Goal: Information Seeking & Learning: Compare options

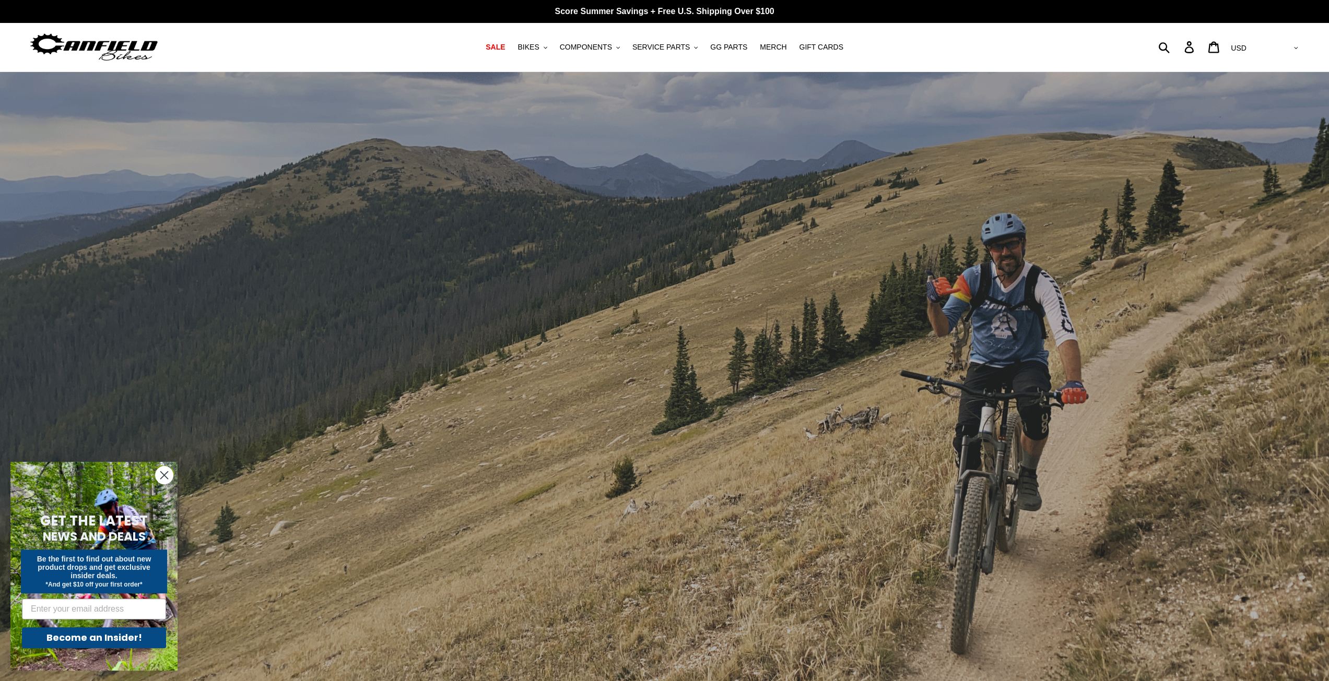
click at [165, 475] on circle "Close dialog" at bounding box center [164, 475] width 17 height 17
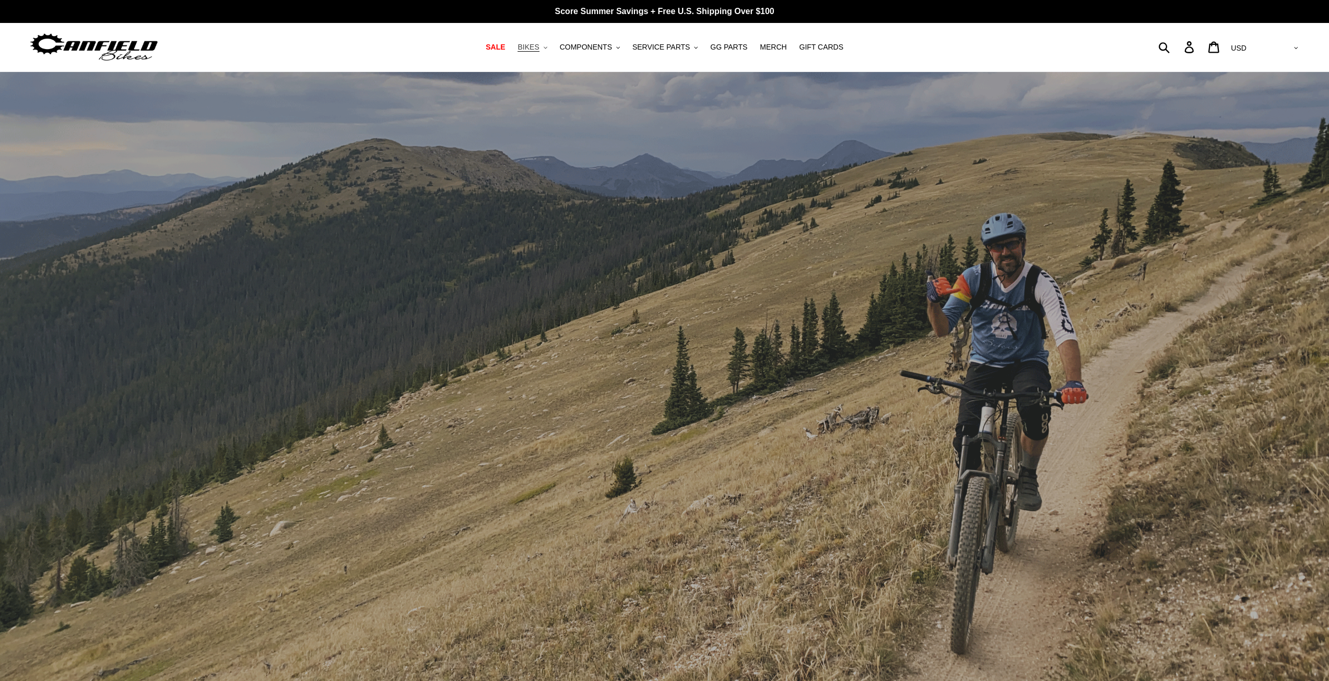
click at [550, 46] on button "BIKES .cls-1{fill:#231f20}" at bounding box center [532, 47] width 40 height 14
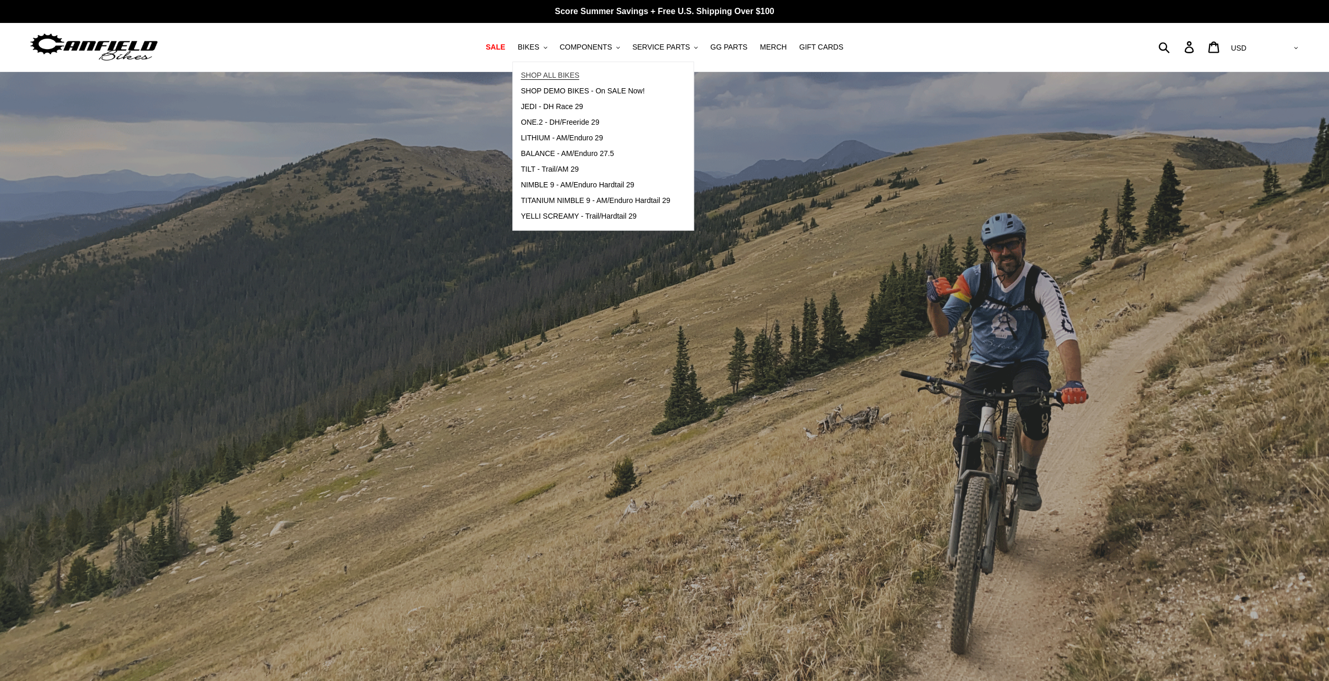
click at [558, 73] on span "SHOP ALL BIKES" at bounding box center [550, 75] width 58 height 9
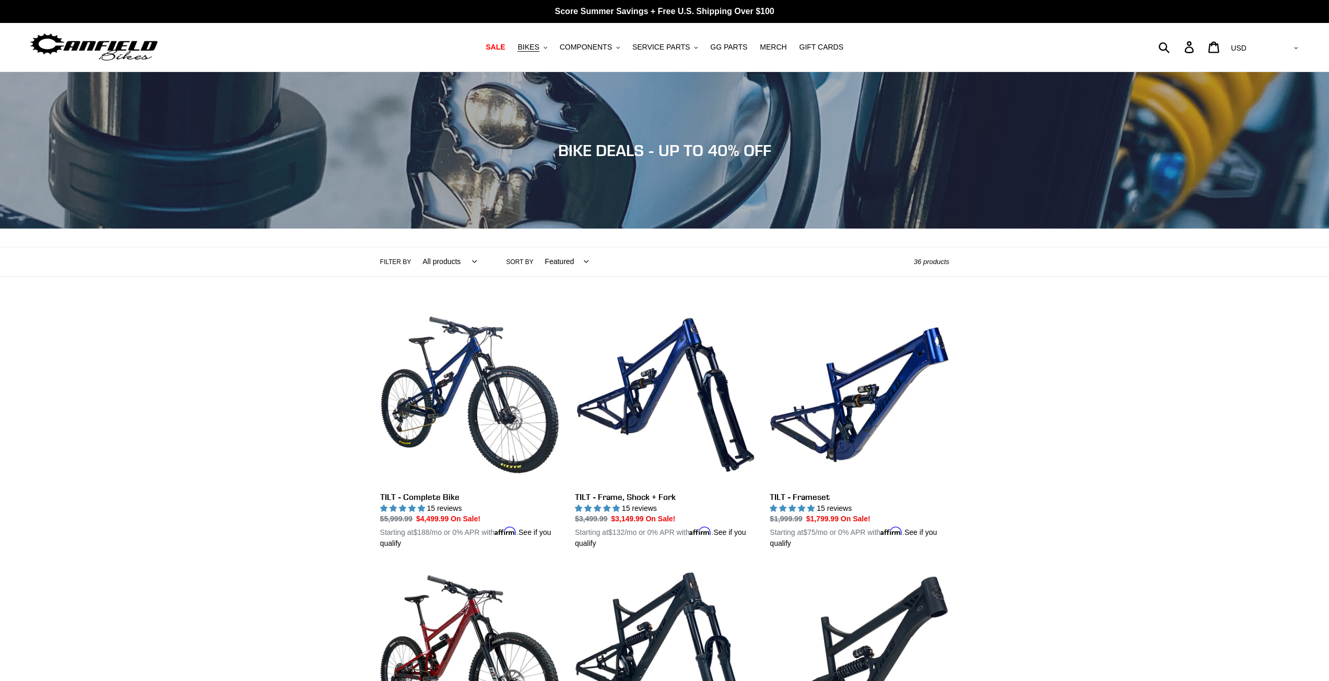
scroll to position [418, 0]
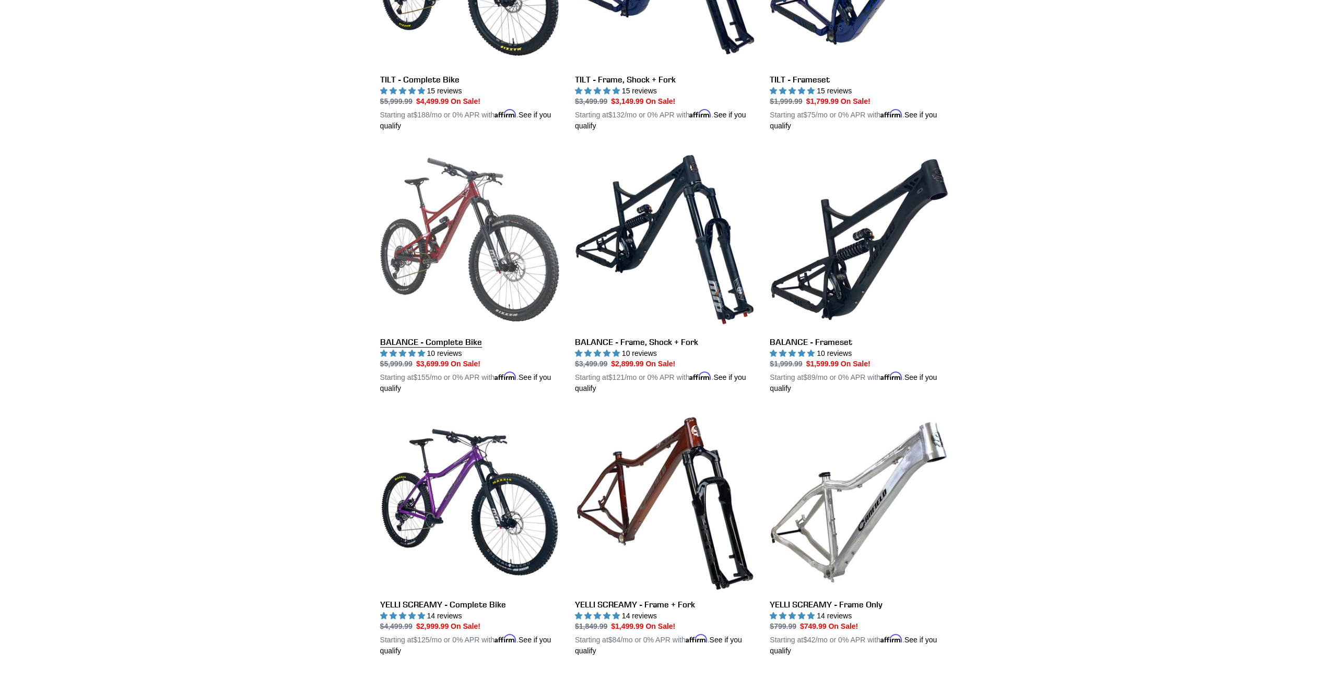
click at [466, 202] on link "BALANCE - Complete Bike" at bounding box center [469, 272] width 179 height 244
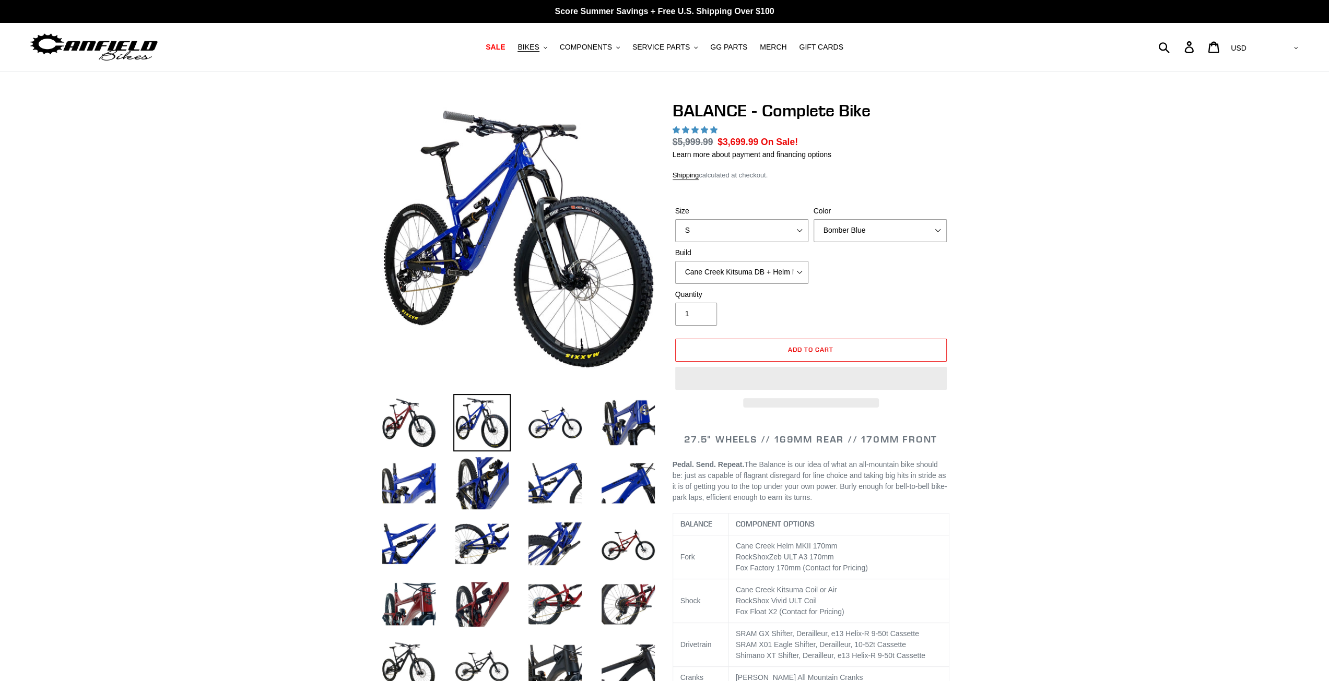
select select "highest-rating"
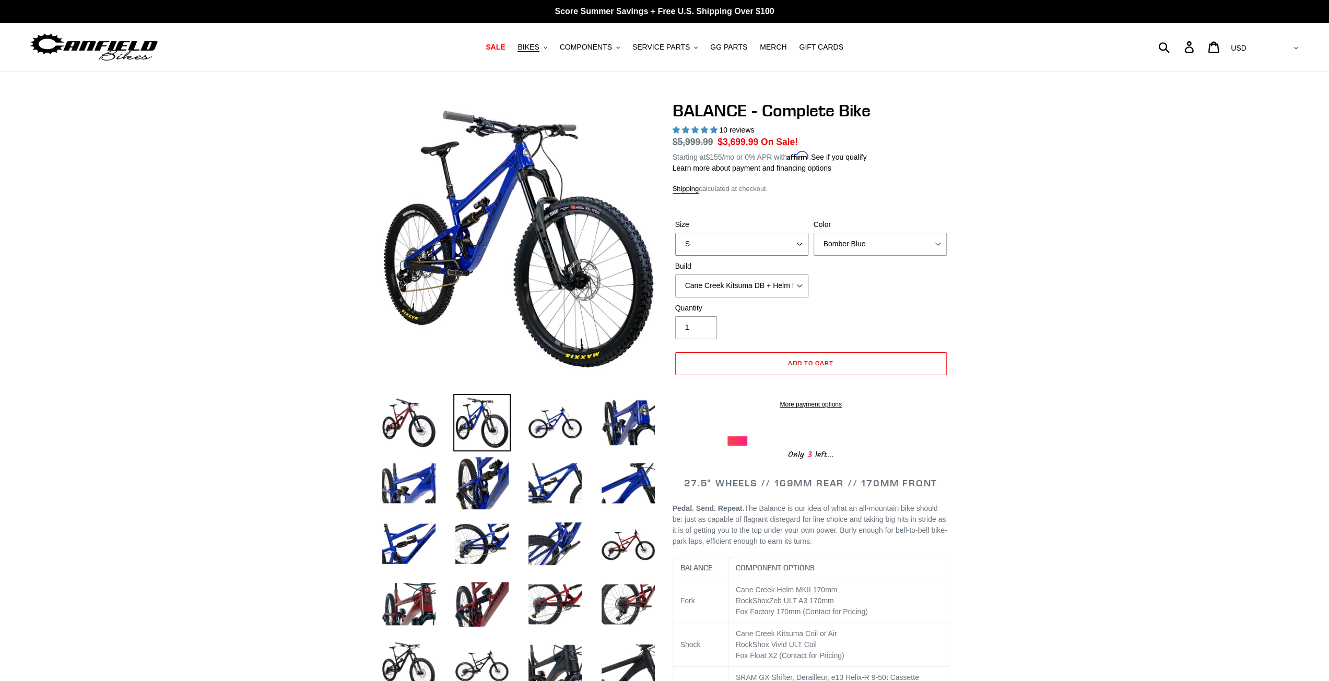
click at [697, 244] on select "S M L XL" at bounding box center [741, 244] width 133 height 23
select select "M"
click at [675, 233] on select "S M L XL" at bounding box center [741, 244] width 133 height 23
click at [879, 247] on select "Bomber Blue Goat's Blood Stealth Black" at bounding box center [880, 244] width 133 height 23
click at [814, 233] on select "Bomber Blue Goat's Blood Stealth Black" at bounding box center [880, 244] width 133 height 23
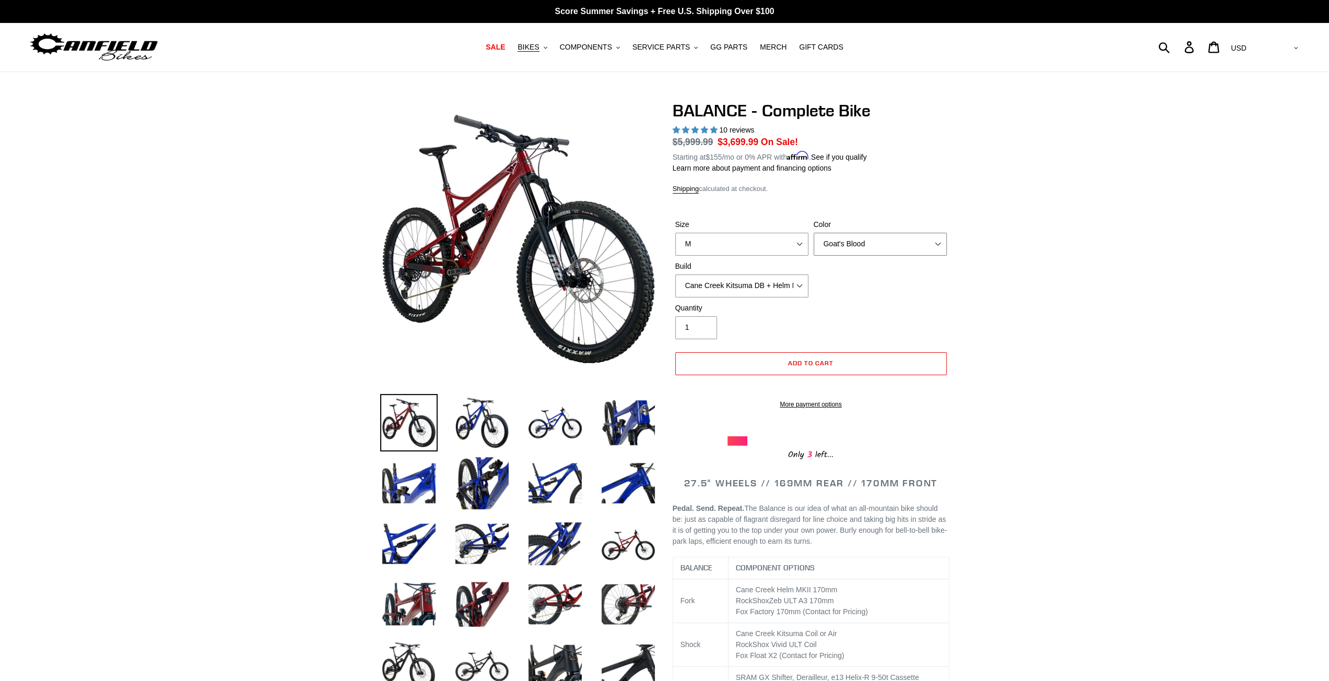
click at [870, 248] on select "Bomber Blue Goat's Blood Stealth Black" at bounding box center [880, 244] width 133 height 23
click at [814, 233] on select "Bomber Blue Goat's Blood Stealth Black" at bounding box center [880, 244] width 133 height 23
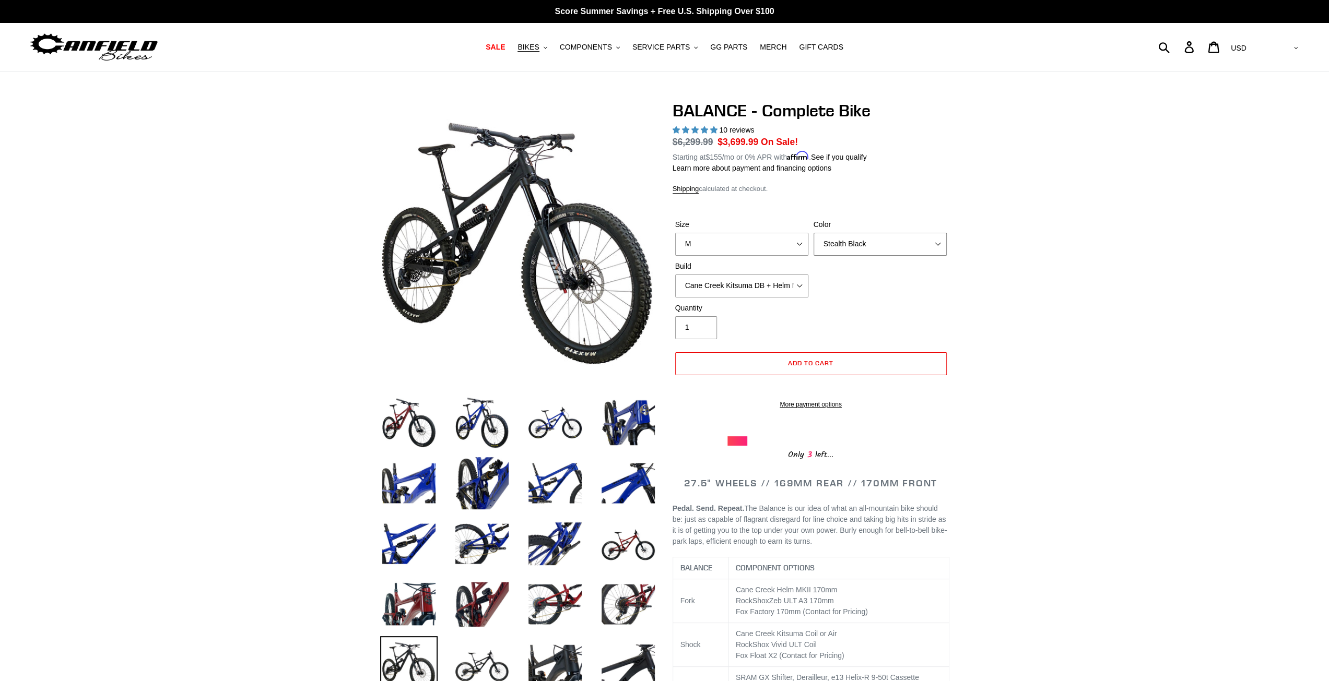
click at [865, 246] on select "Bomber Blue Goat's Blood Stealth Black" at bounding box center [880, 244] width 133 height 23
select select "Goat's Blood"
click at [814, 233] on select "Bomber Blue Goat's Blood Stealth Black" at bounding box center [880, 244] width 133 height 23
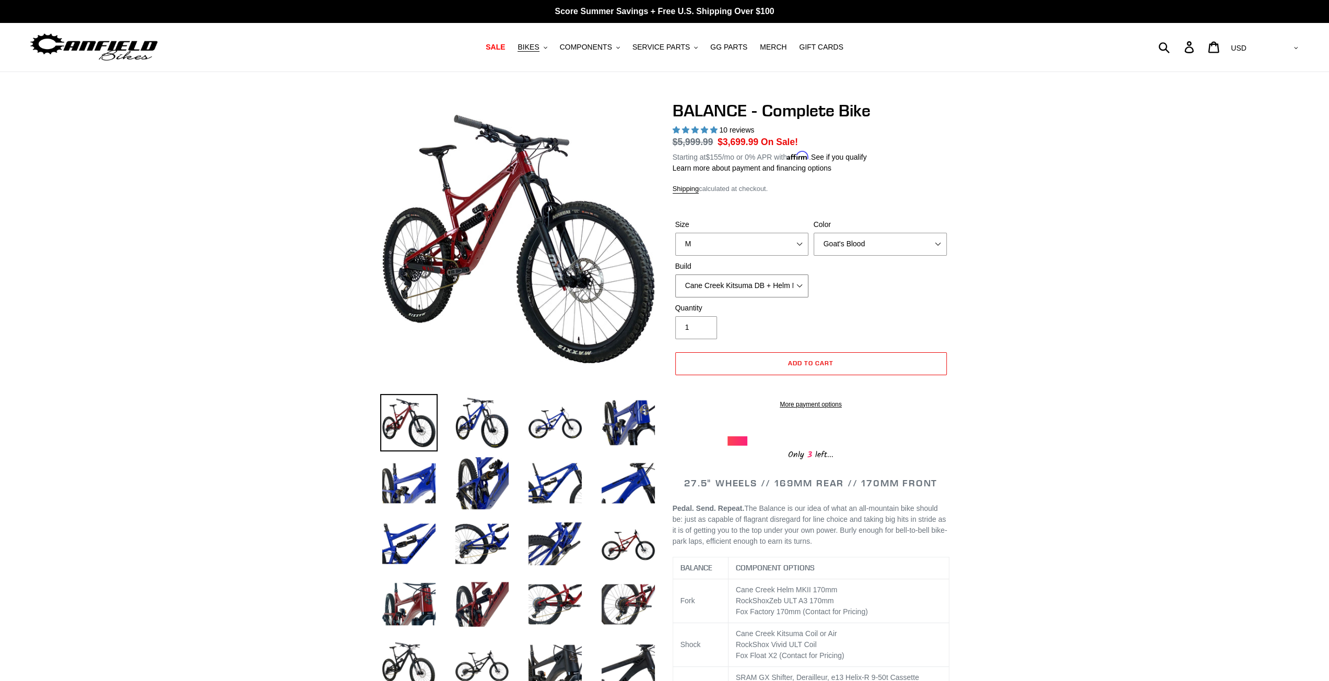
click at [773, 288] on select "Cane Creek Kitsuma DB + Helm MKII + SRAM GX Cane Creek Kitsuma DB + Helm MKII +…" at bounding box center [741, 286] width 133 height 23
select select "Cane Creek Kitsuma DB + Helm MKII + Shimano XT"
click at [675, 275] on select "Cane Creek Kitsuma DB + Helm MKII + SRAM GX Cane Creek Kitsuma DB + Helm MKII +…" at bounding box center [741, 286] width 133 height 23
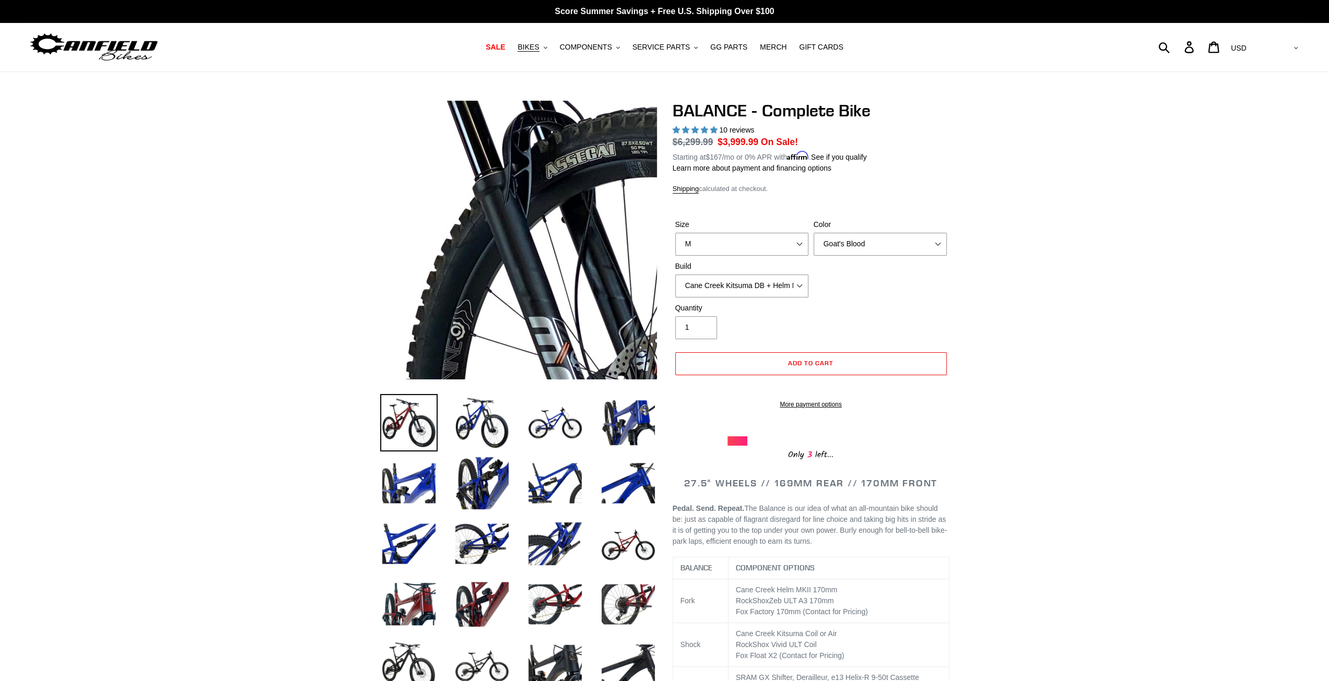
click at [555, 234] on img at bounding box center [412, 256] width 1069 height 1069
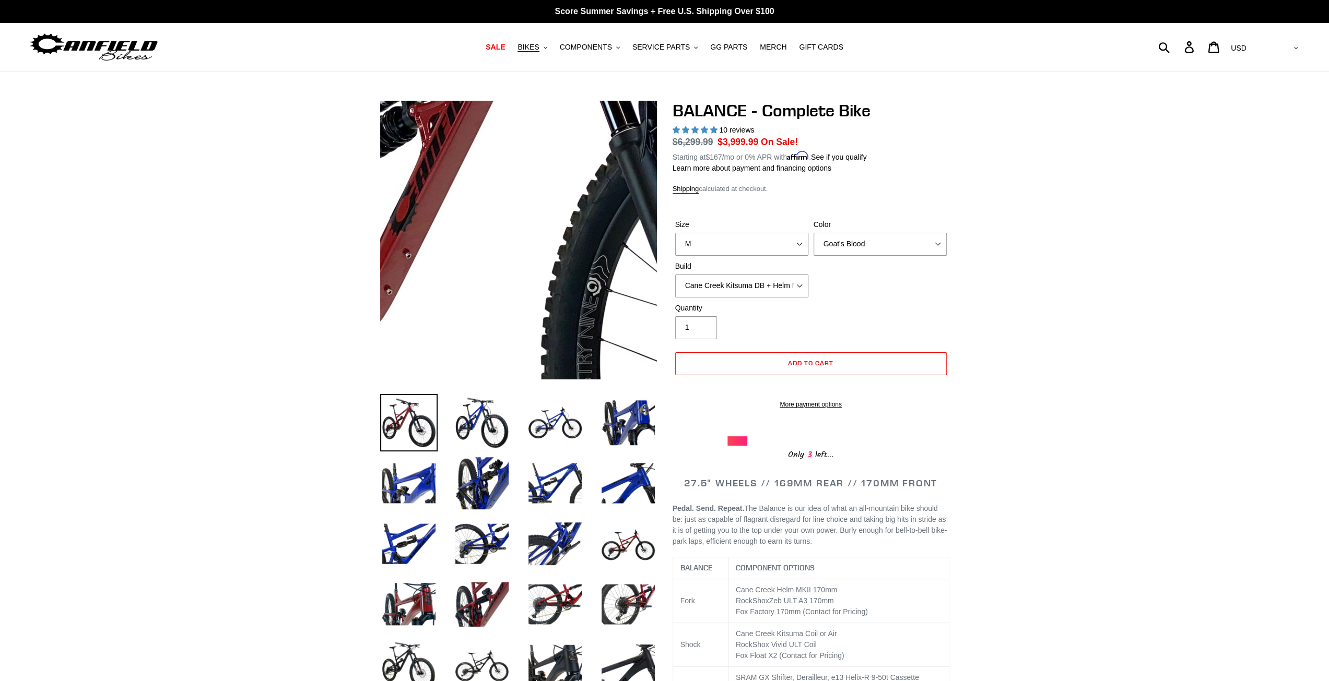
click at [508, 250] on img at bounding box center [548, 211] width 1069 height 1069
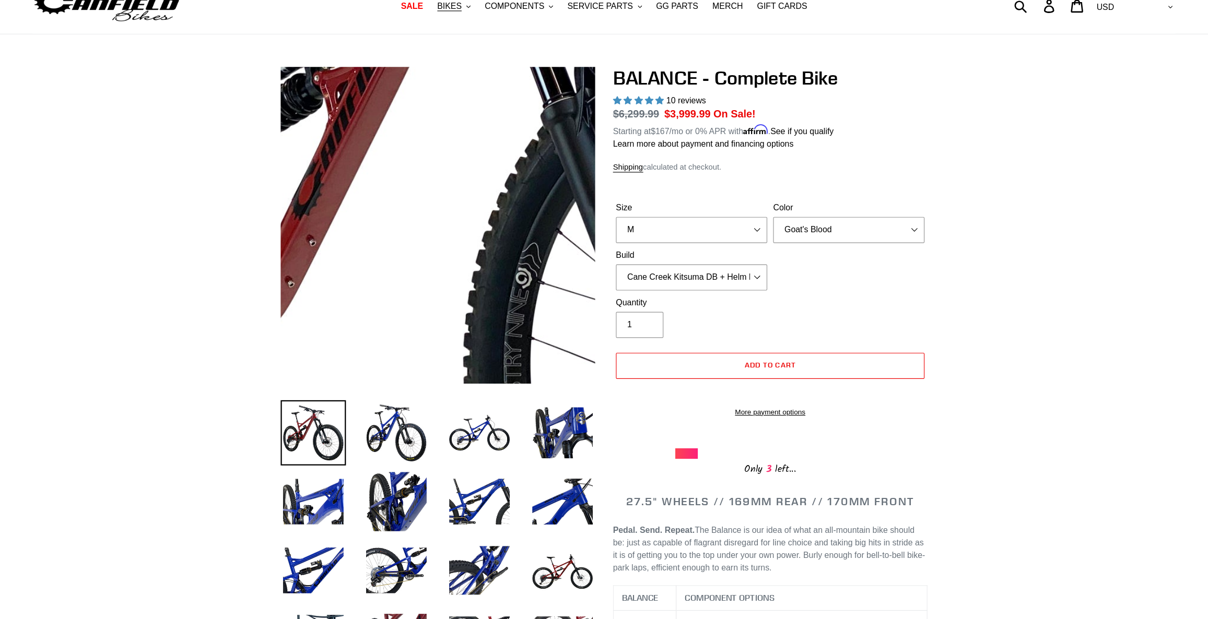
scroll to position [41, 0]
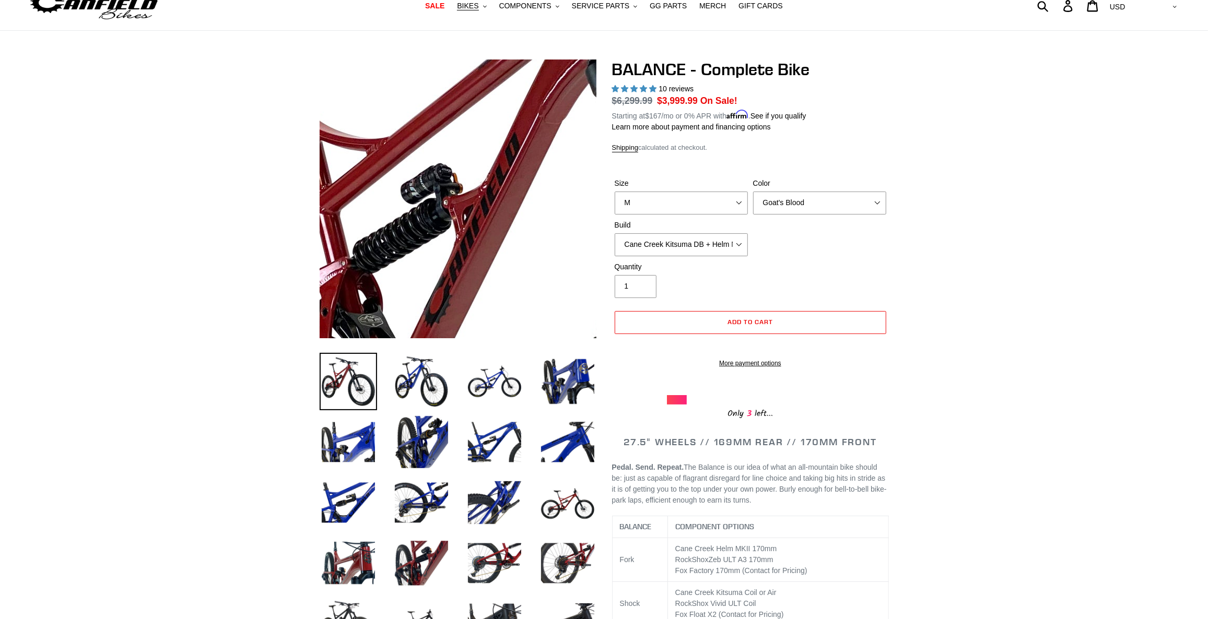
click at [414, 161] on img at bounding box center [582, 303] width 1069 height 1069
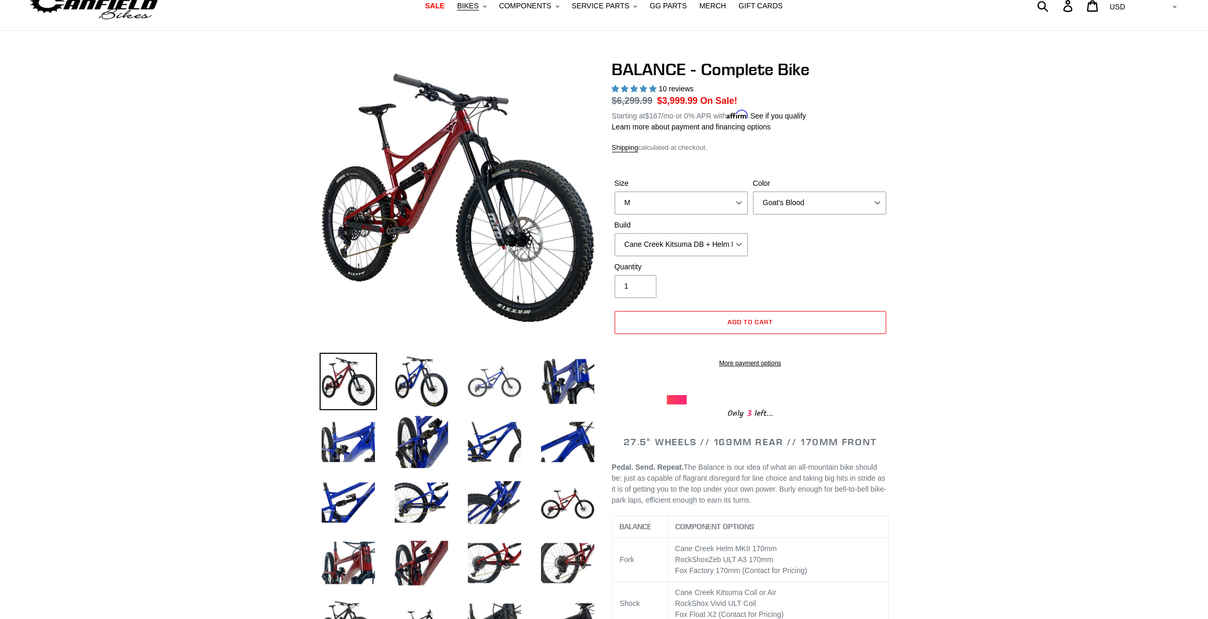
click at [501, 377] on img at bounding box center [494, 381] width 57 height 57
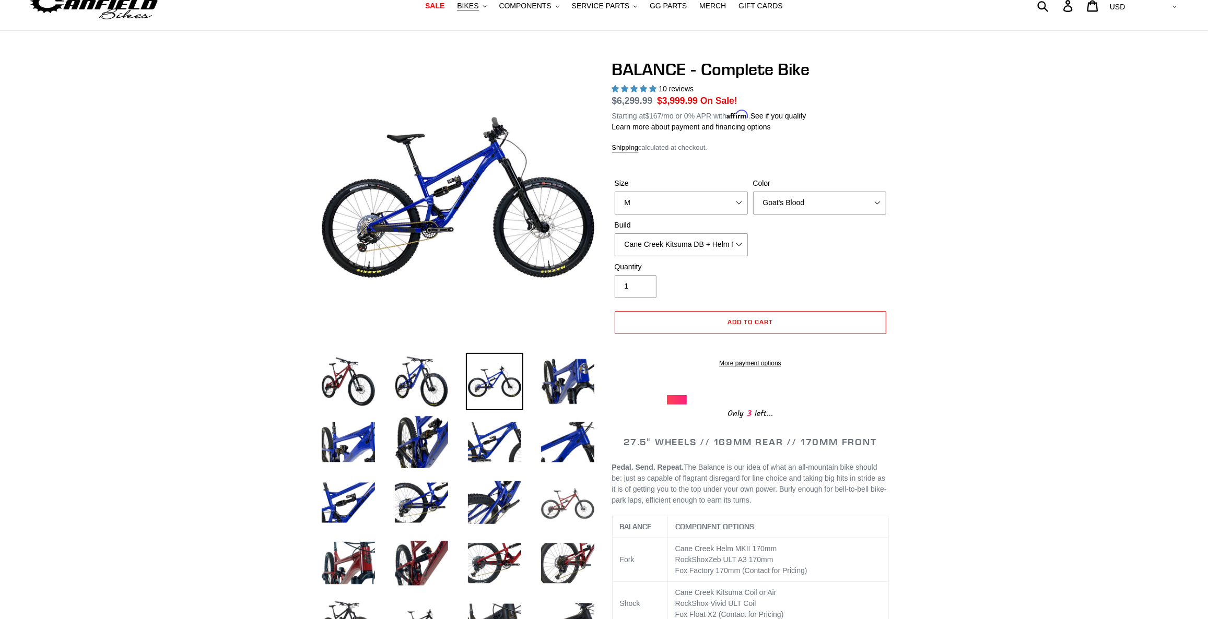
click at [571, 495] on img at bounding box center [567, 502] width 57 height 57
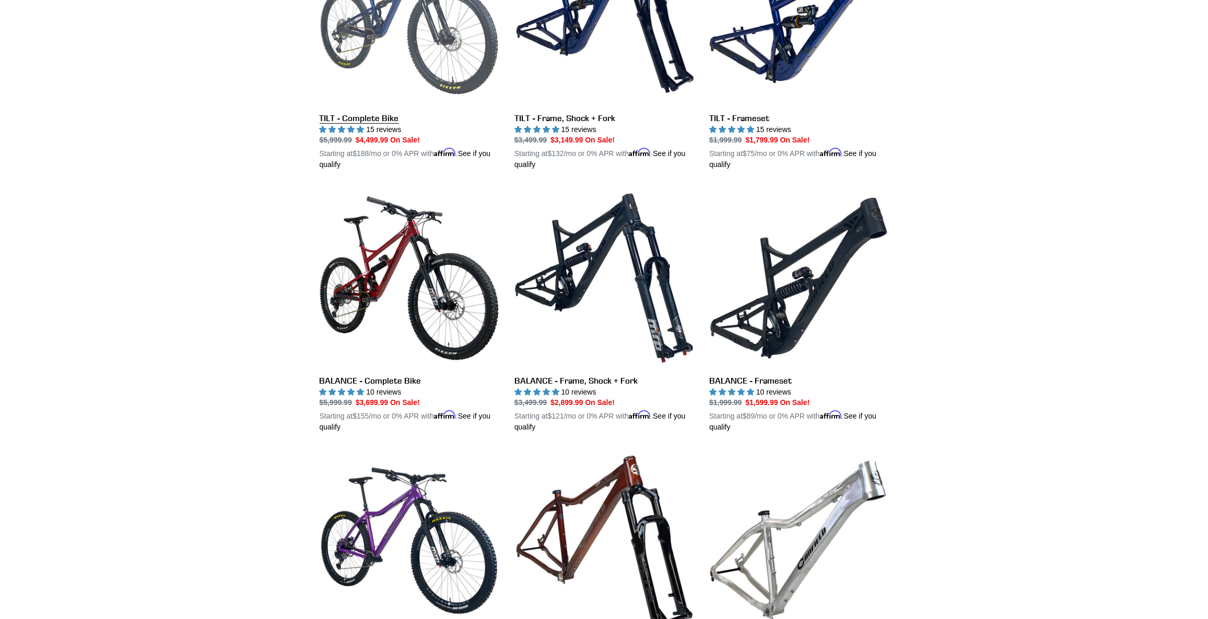
click at [372, 66] on link "TILT - Complete Bike" at bounding box center [409, 48] width 179 height 244
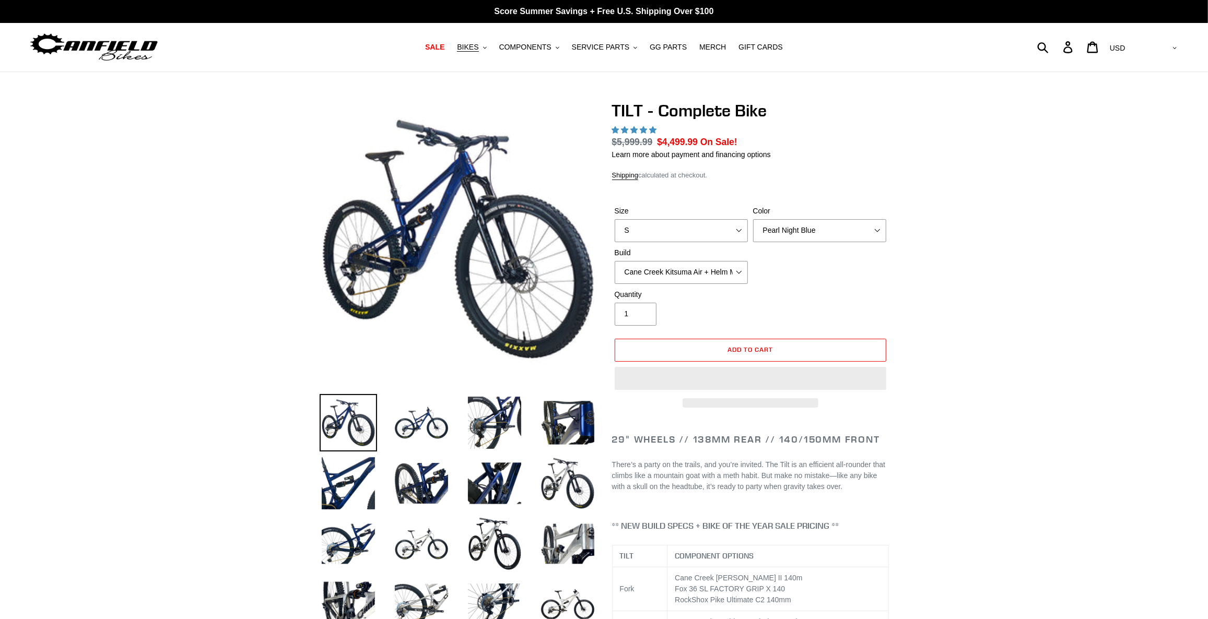
select select "highest-rating"
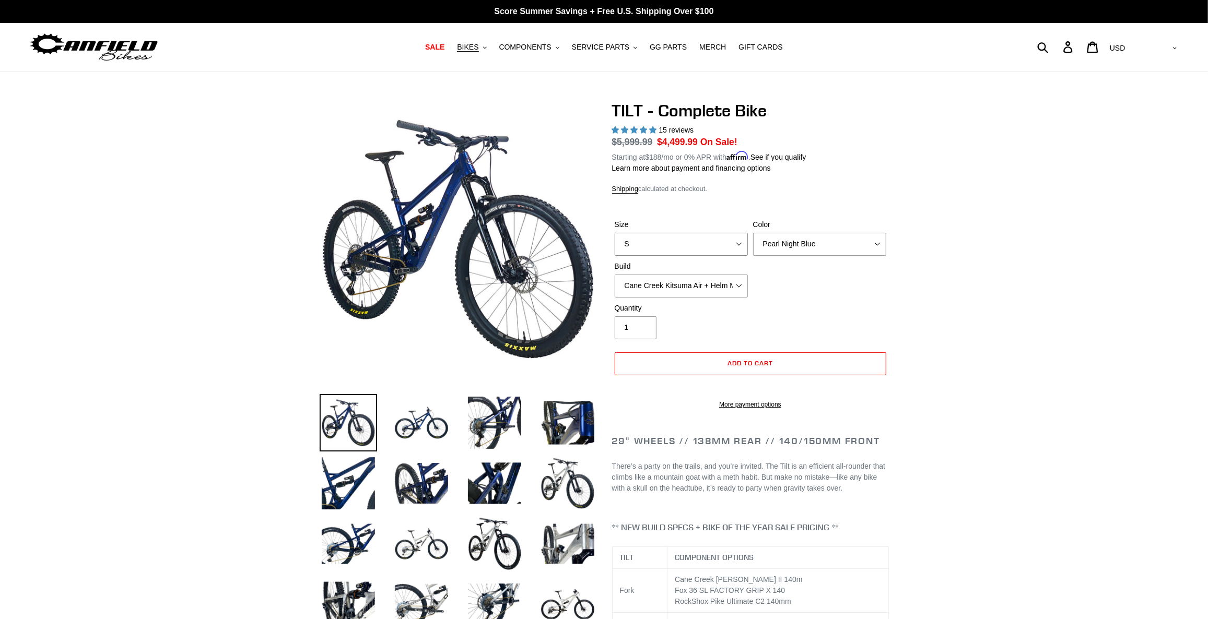
click at [664, 243] on select "S M L" at bounding box center [681, 244] width 133 height 23
select select "M"
click at [615, 233] on select "S M L" at bounding box center [681, 244] width 133 height 23
click at [818, 248] on select "Pearl Night Blue Stealth Silver Raw" at bounding box center [819, 244] width 133 height 23
select select "Stealth Silver"
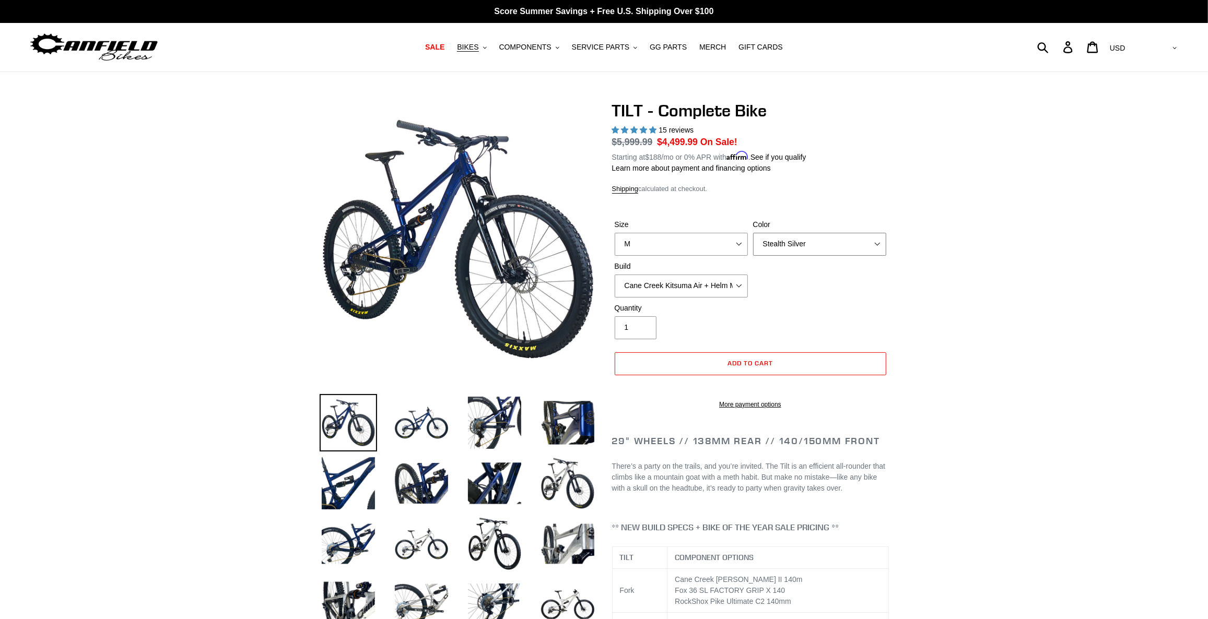
click at [753, 233] on select "Pearl Night Blue Stealth Silver Raw" at bounding box center [819, 244] width 133 height 23
click at [577, 461] on img at bounding box center [567, 483] width 57 height 57
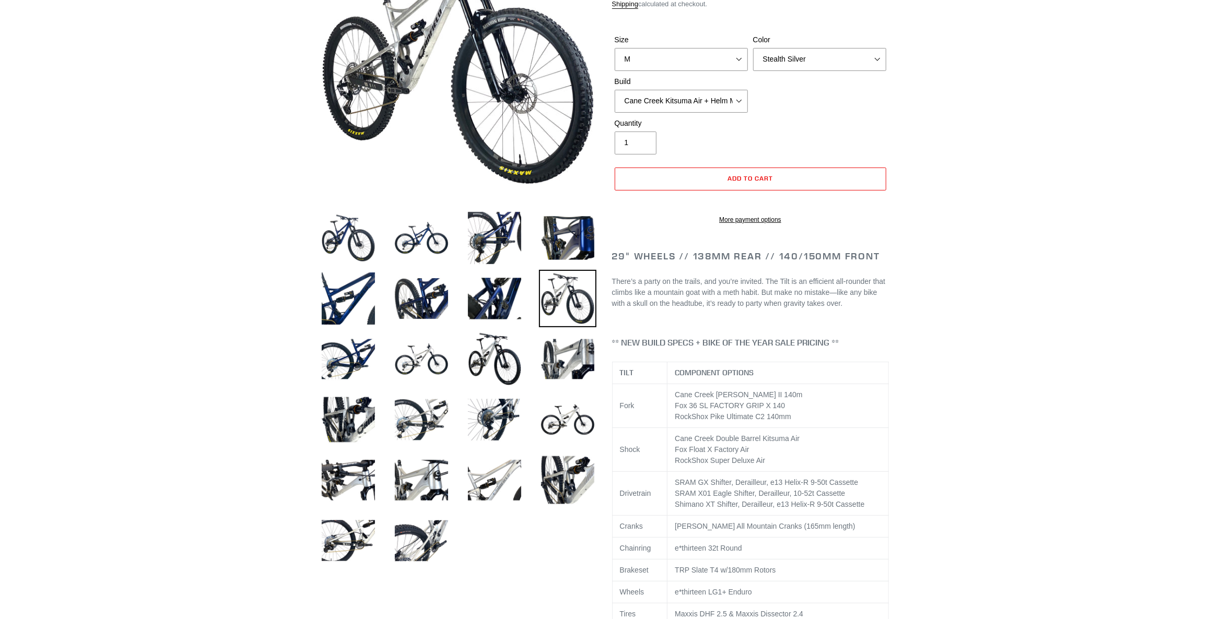
scroll to position [190, 0]
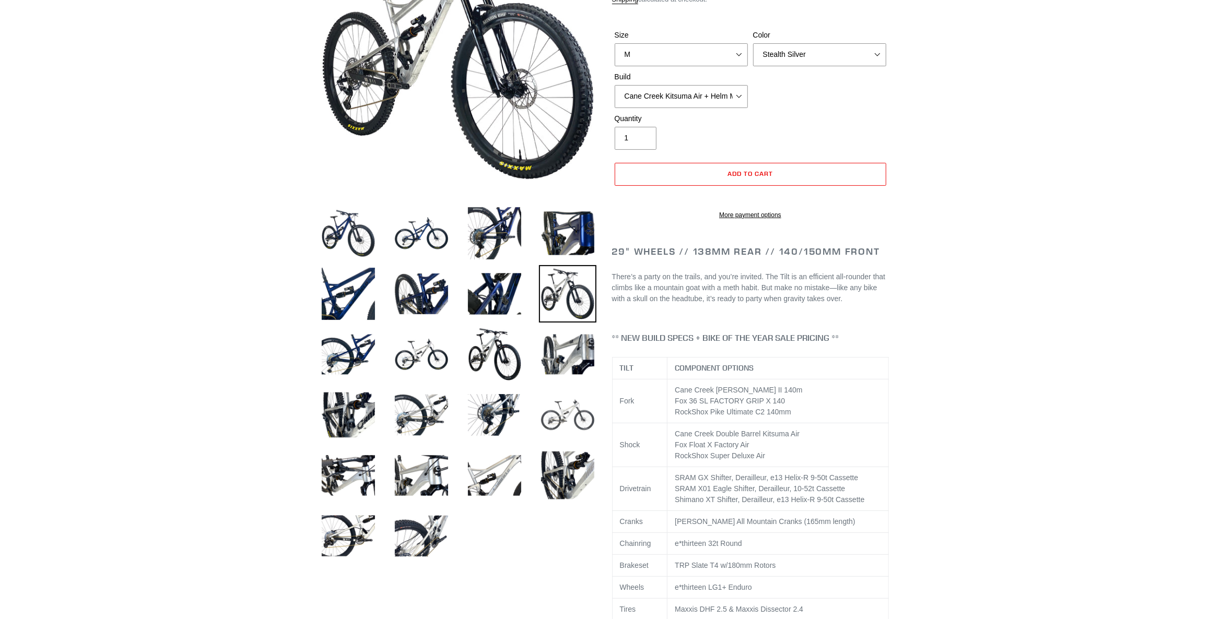
click at [585, 410] on img at bounding box center [567, 414] width 57 height 57
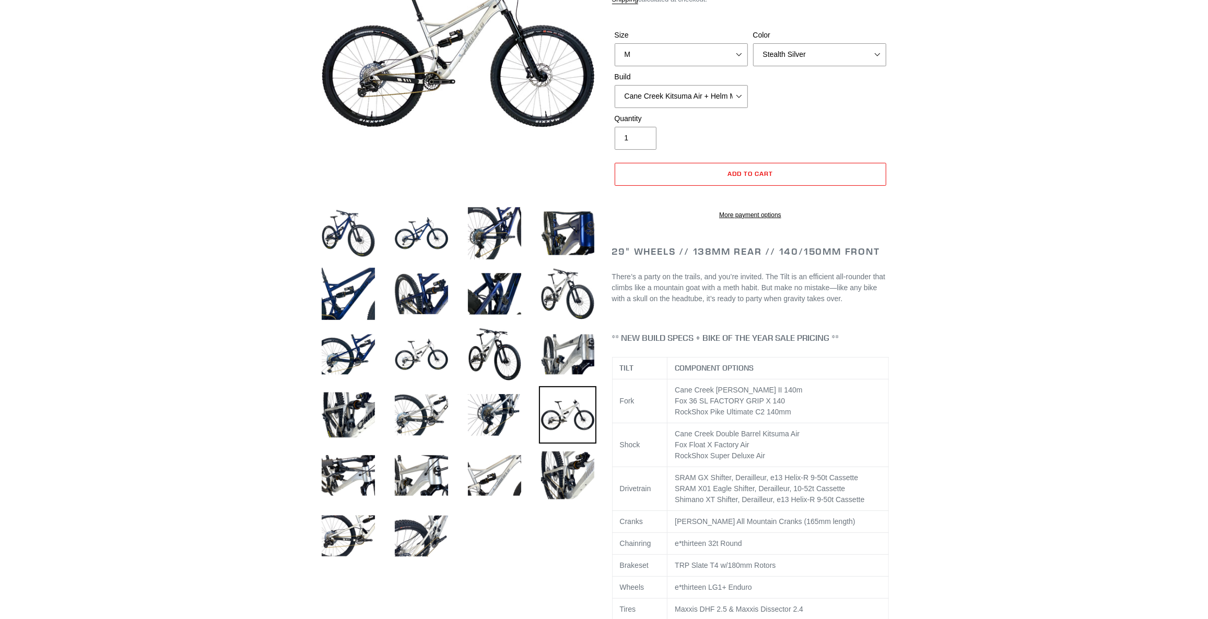
scroll to position [47, 0]
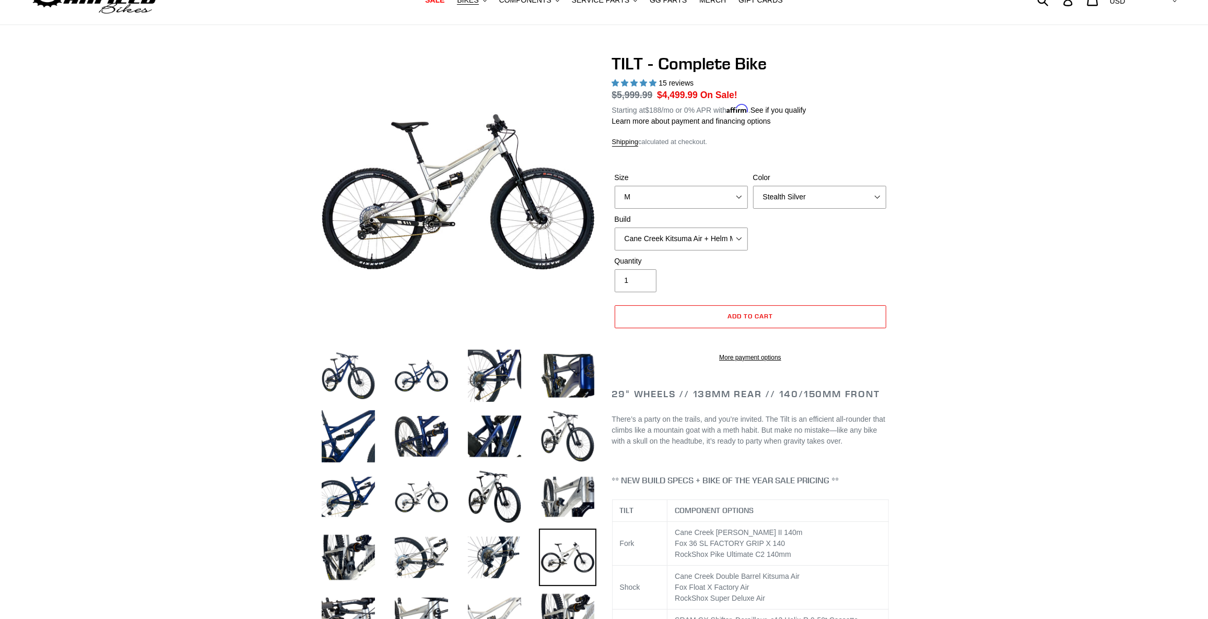
click at [499, 598] on img at bounding box center [494, 618] width 57 height 57
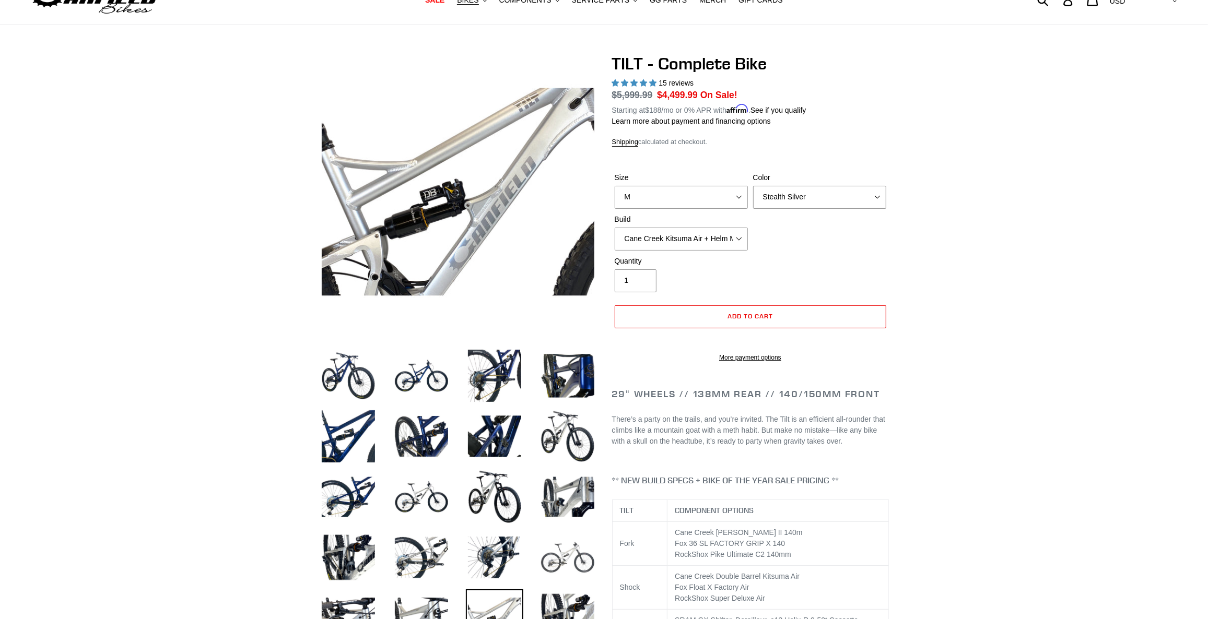
click at [579, 547] on img at bounding box center [567, 557] width 57 height 57
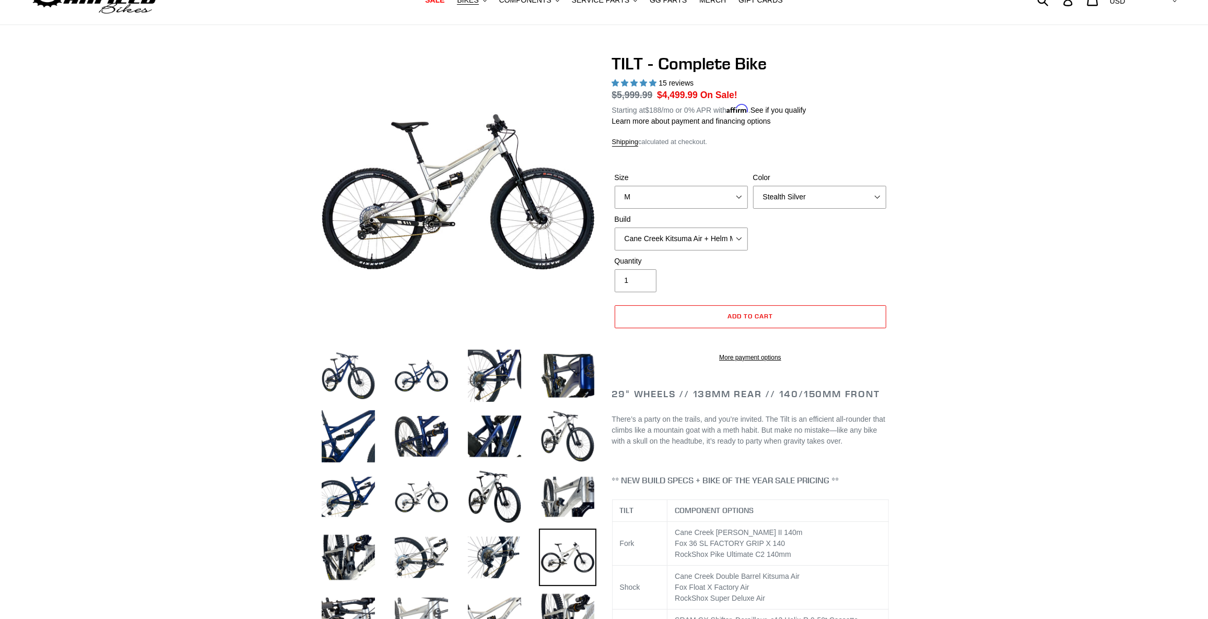
click at [426, 600] on img at bounding box center [421, 618] width 57 height 57
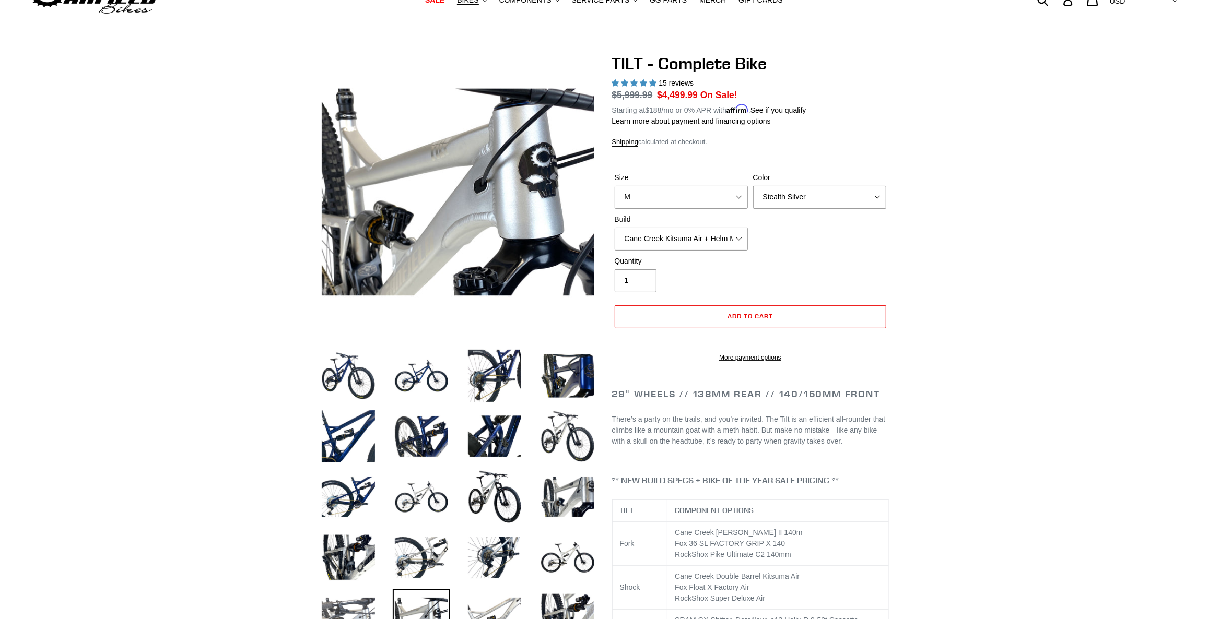
click at [365, 602] on img at bounding box center [348, 618] width 57 height 57
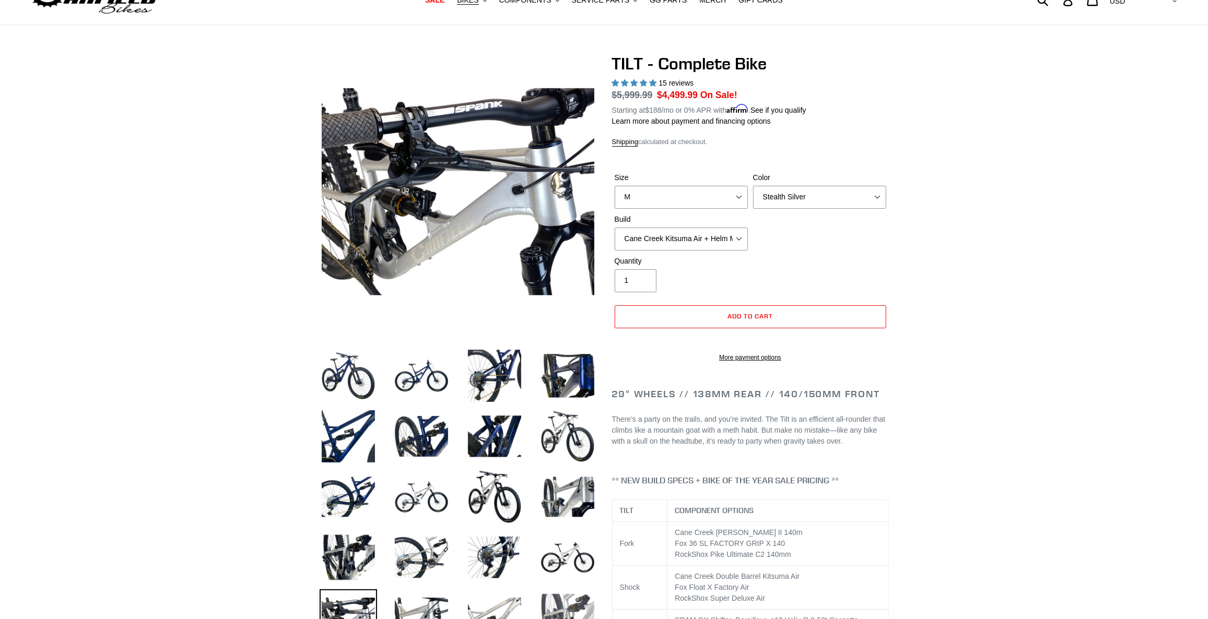
click at [567, 599] on img at bounding box center [567, 618] width 57 height 57
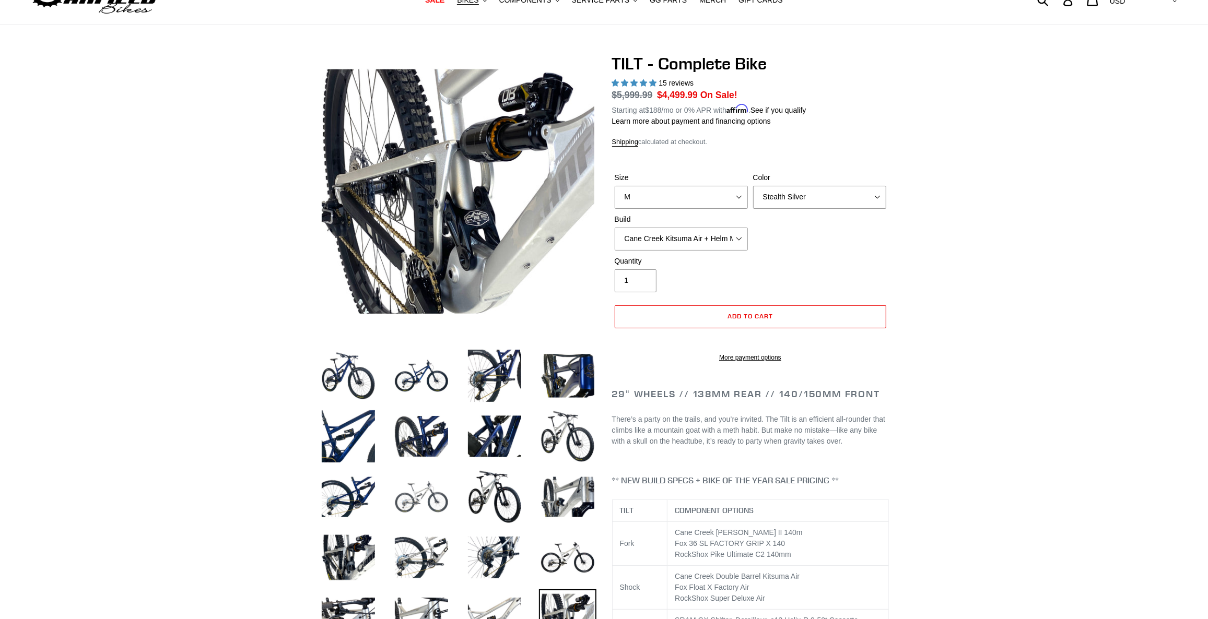
click at [416, 483] on img at bounding box center [421, 496] width 57 height 57
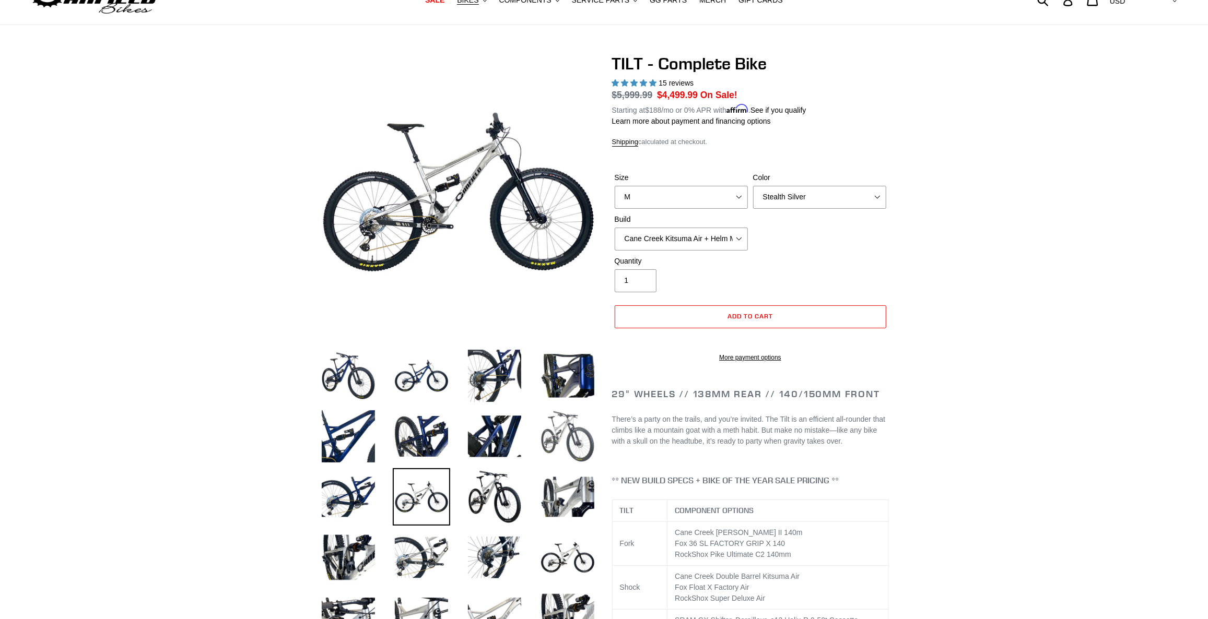
click at [547, 429] on img at bounding box center [567, 436] width 57 height 57
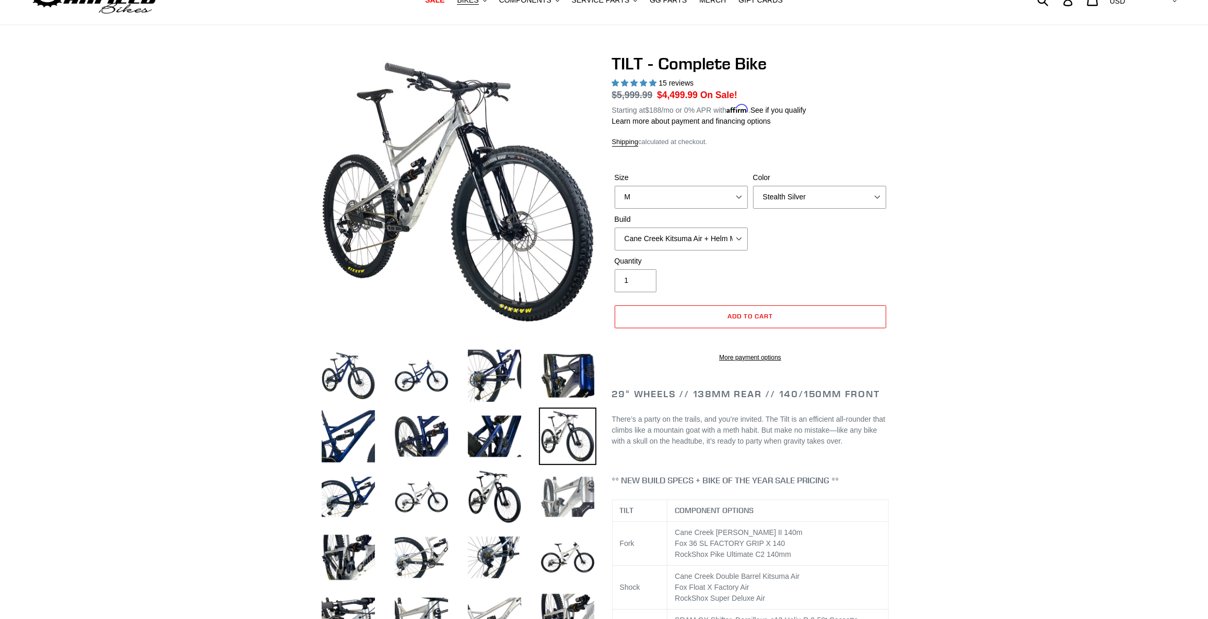
click at [562, 497] on img at bounding box center [567, 496] width 57 height 57
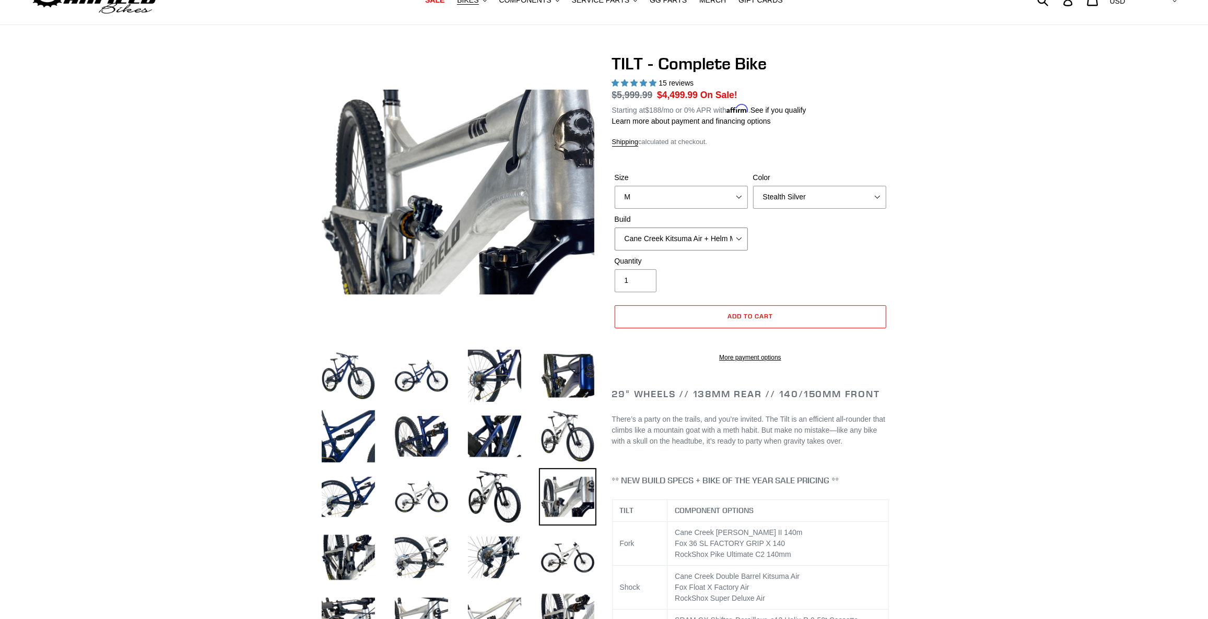
click at [738, 239] on select "Cane Creek Kitsuma Air + Helm MKII 140 + SRAM GX Cane Creek Kitsuma Air + Helm …" at bounding box center [681, 239] width 133 height 23
click at [615, 228] on select "Cane Creek Kitsuma Air + Helm MKII 140 + SRAM GX Cane Creek Kitsuma Air + Helm …" at bounding box center [681, 239] width 133 height 23
click at [704, 240] on select "Cane Creek Kitsuma Air + Helm MKII 140 + SRAM GX Cane Creek Kitsuma Air + Helm …" at bounding box center [681, 239] width 133 height 23
click at [615, 228] on select "Cane Creek Kitsuma Air + Helm MKII 140 + SRAM GX Cane Creek Kitsuma Air + Helm …" at bounding box center [681, 239] width 133 height 23
click at [700, 243] on select "Cane Creek Kitsuma Air + Helm MKII 140 + SRAM GX Cane Creek Kitsuma Air + Helm …" at bounding box center [681, 239] width 133 height 23
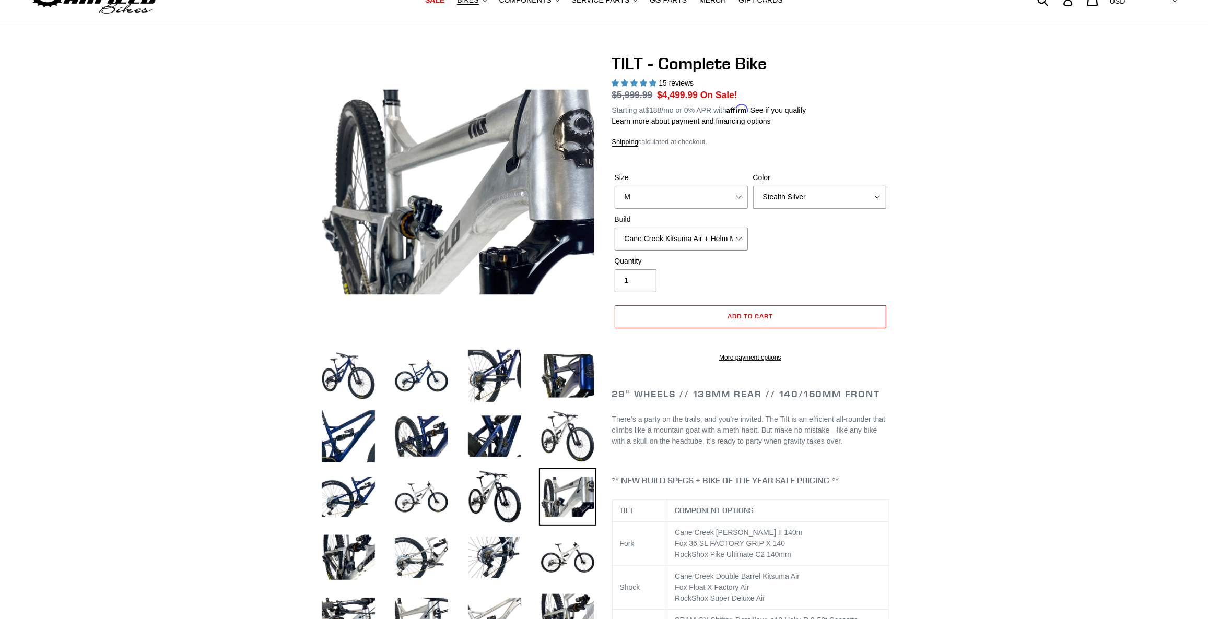
click at [615, 228] on select "Cane Creek Kitsuma Air + Helm MKII 140 + SRAM GX Cane Creek Kitsuma Air + Helm …" at bounding box center [681, 239] width 133 height 23
click at [687, 231] on select "Cane Creek Kitsuma Air + Helm MKII 140 + SRAM GX Cane Creek Kitsuma Air + Helm …" at bounding box center [681, 239] width 133 height 23
select select "Fox Float X + 36 SL Factory Grip X 140 + Shimano XT"
click at [615, 228] on select "Cane Creek Kitsuma Air + Helm MKII 140 + SRAM GX Cane Creek Kitsuma Air + Helm …" at bounding box center [681, 239] width 133 height 23
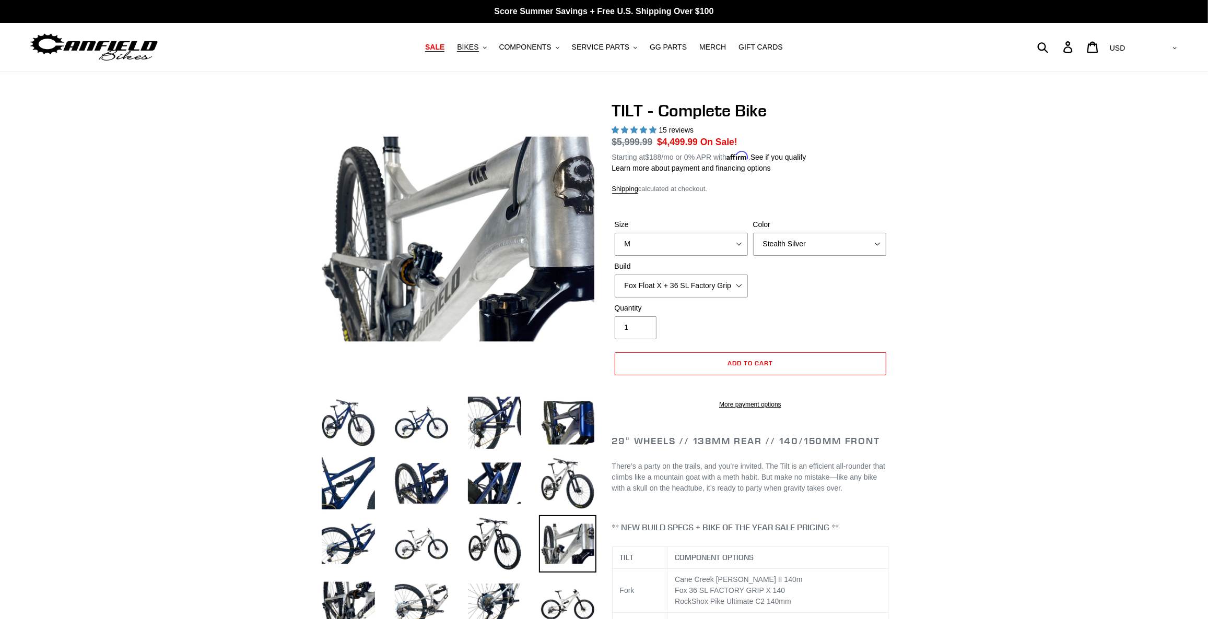
click at [444, 45] on span "SALE" at bounding box center [434, 47] width 19 height 9
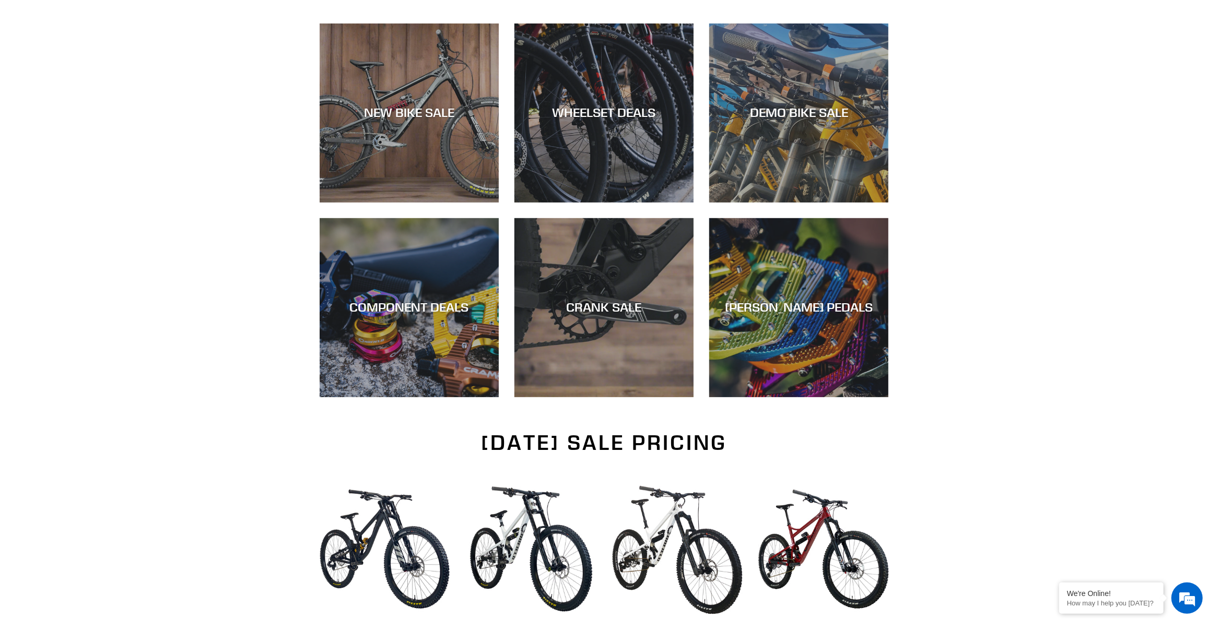
scroll to position [142, 0]
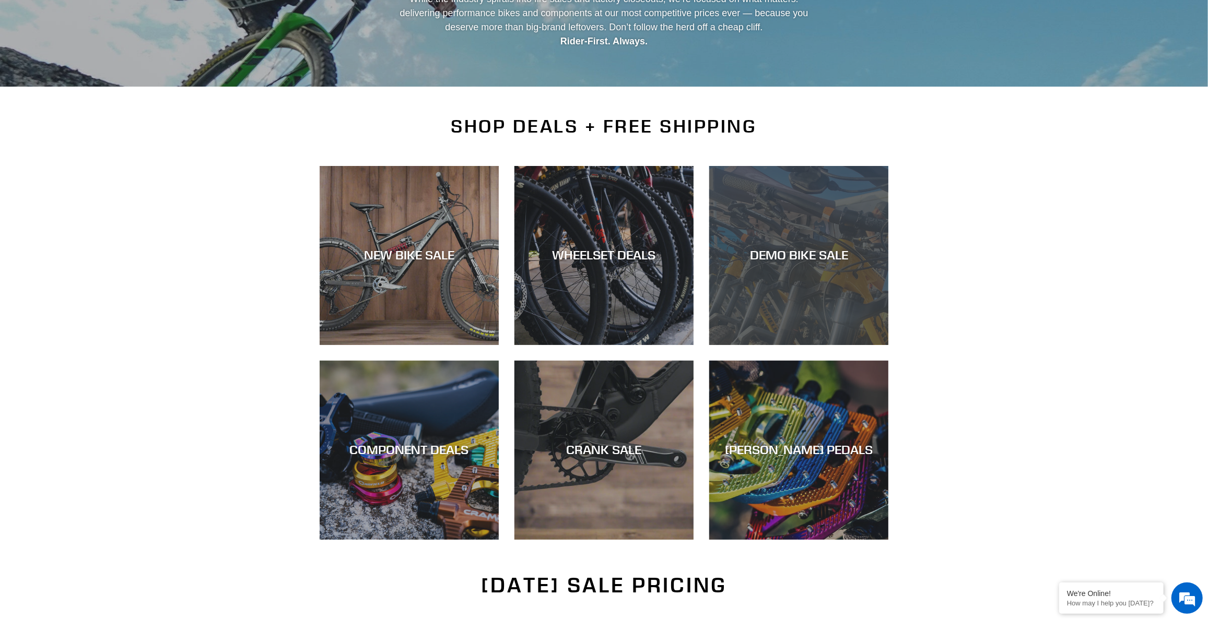
click at [839, 345] on div "DEMO BIKE SALE" at bounding box center [798, 345] width 179 height 0
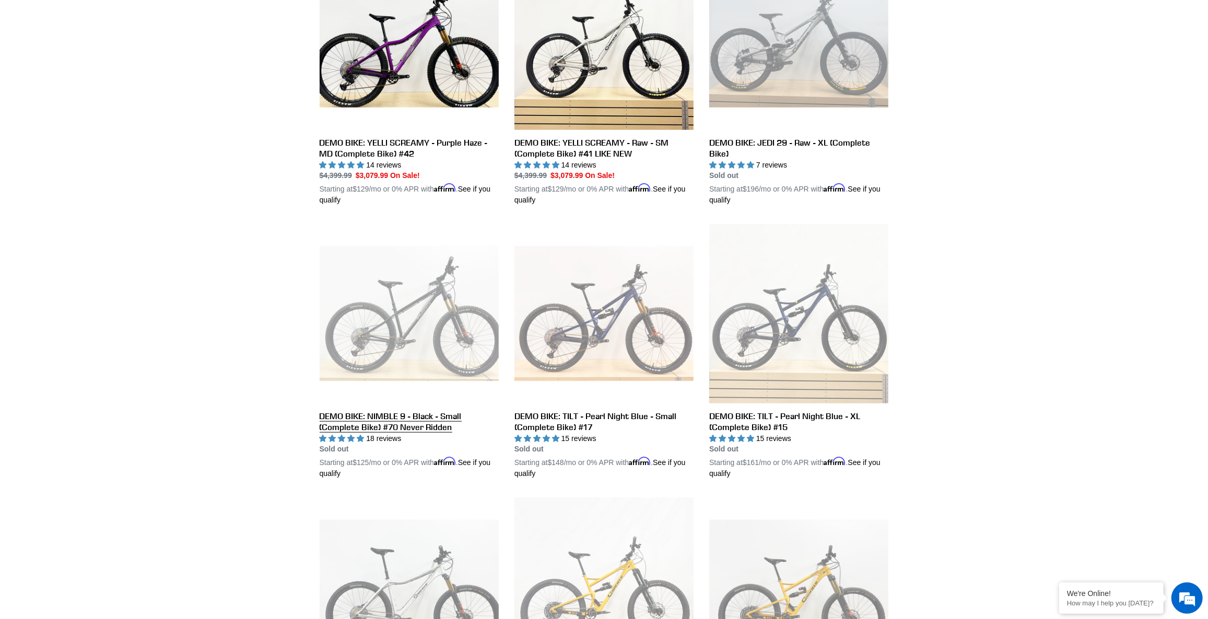
click at [430, 329] on link "DEMO BIKE: NIMBLE 9 - Black - Small (Complete Bike) #70 Never Ridden" at bounding box center [409, 351] width 179 height 255
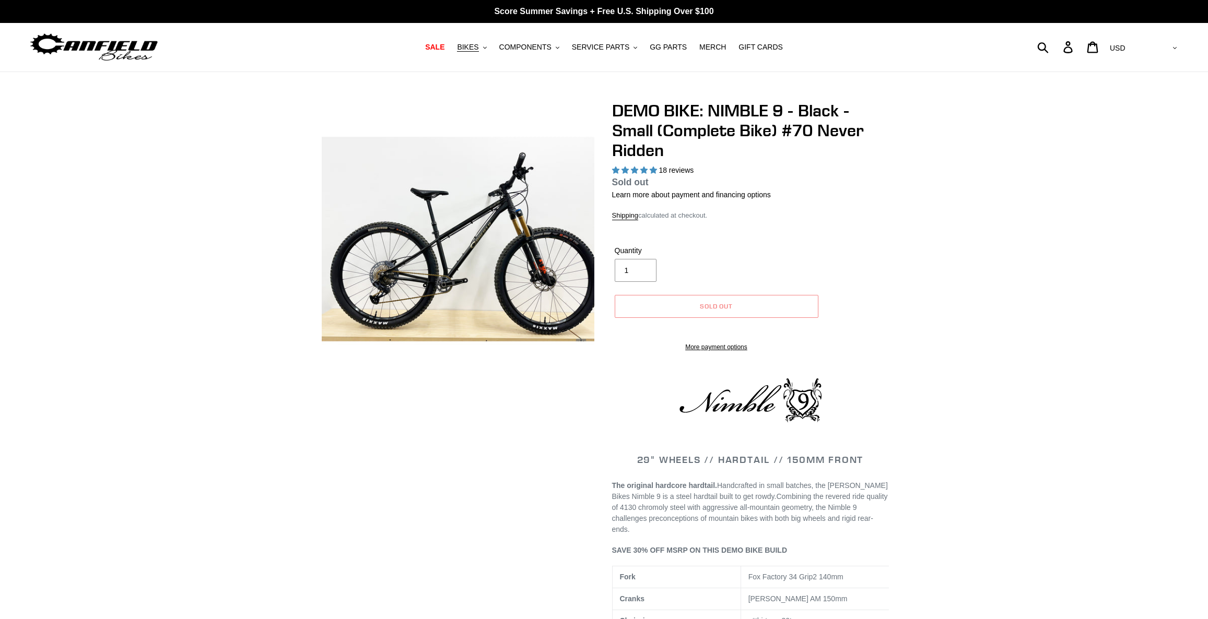
select select "highest-rating"
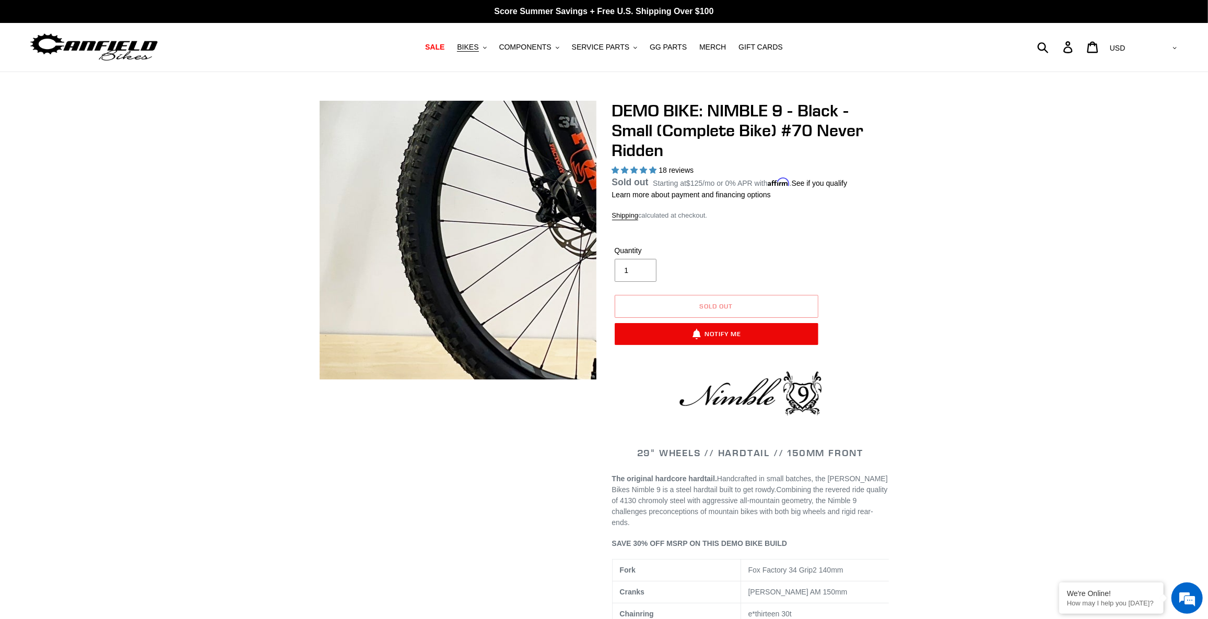
click at [529, 305] on img at bounding box center [253, 53] width 1069 height 1069
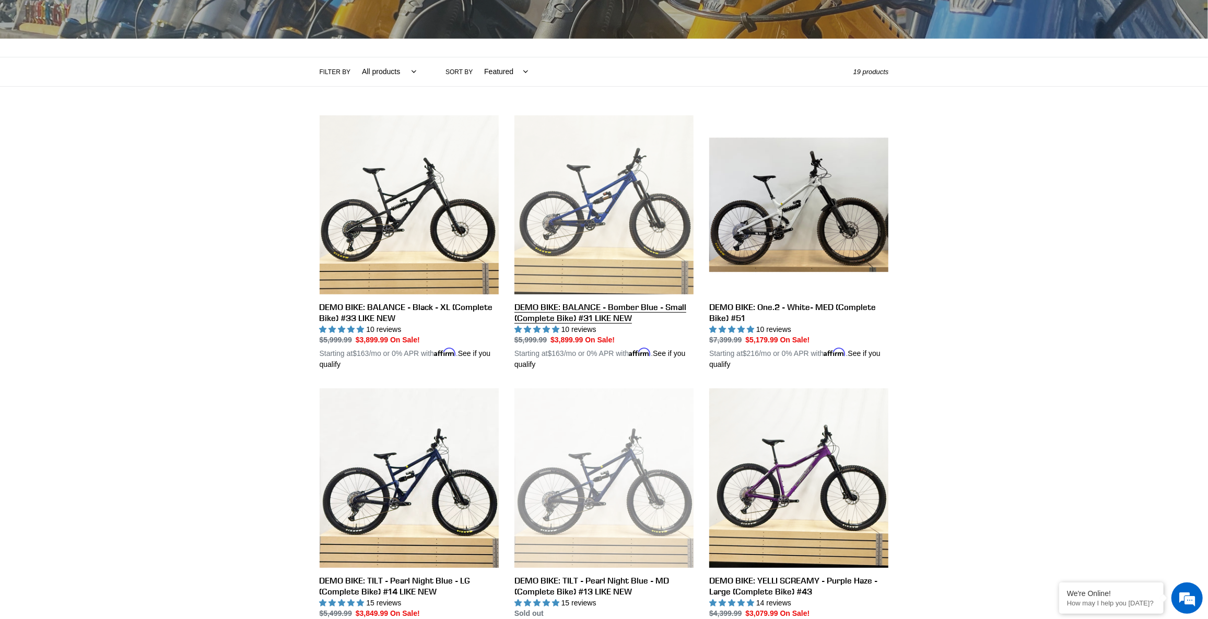
click at [618, 208] on link "DEMO BIKE: BALANCE - Bomber Blue - Small (Complete Bike) #31 LIKE NEW" at bounding box center [603, 242] width 179 height 255
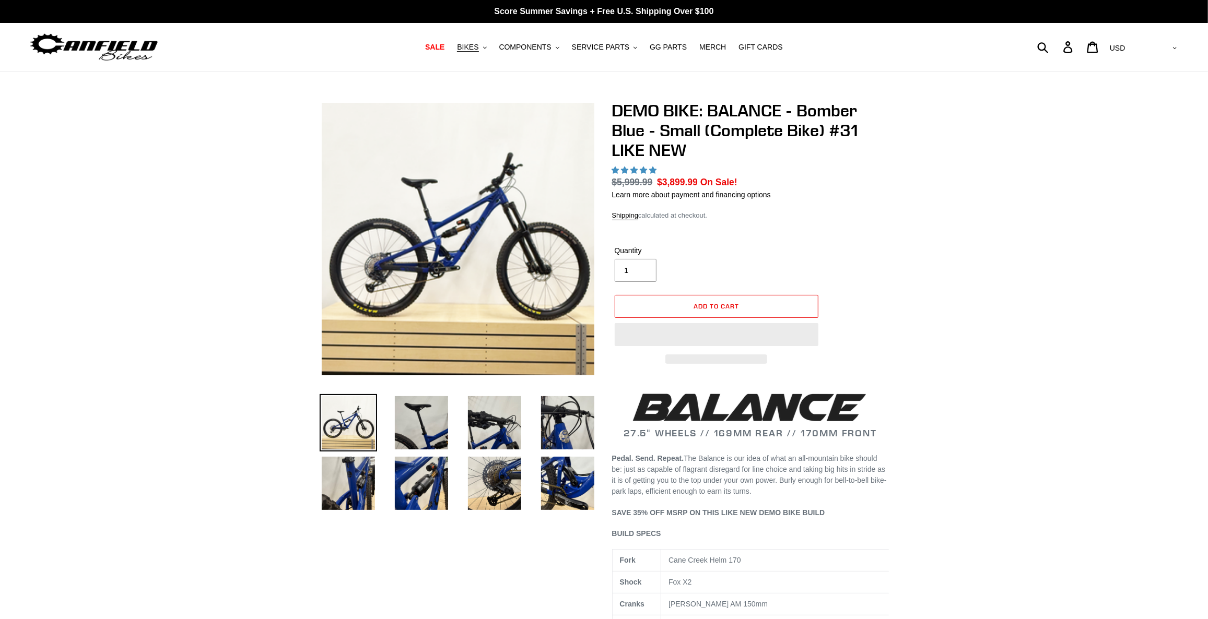
select select "highest-rating"
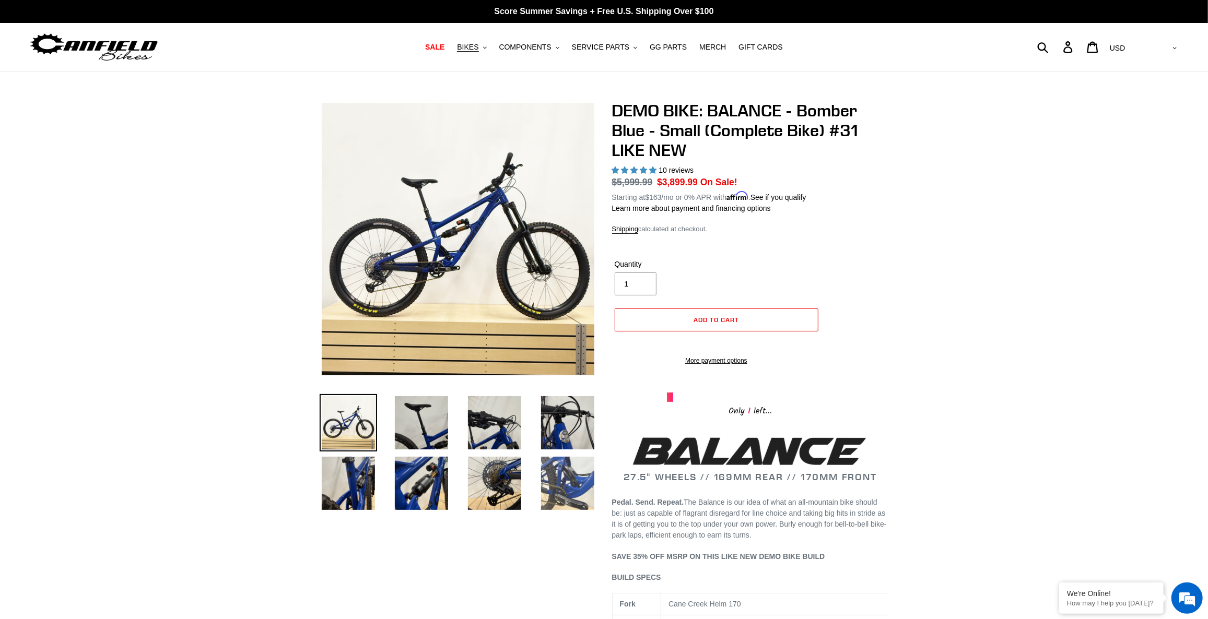
click at [565, 496] on img at bounding box center [567, 483] width 57 height 57
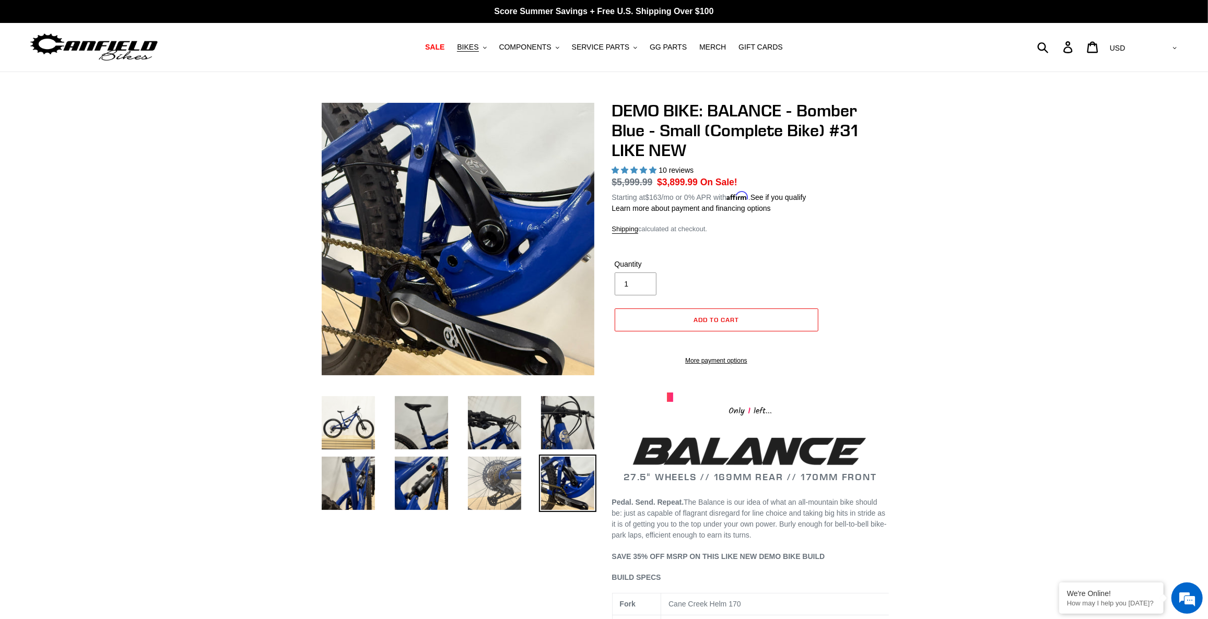
click at [496, 470] on img at bounding box center [494, 483] width 57 height 57
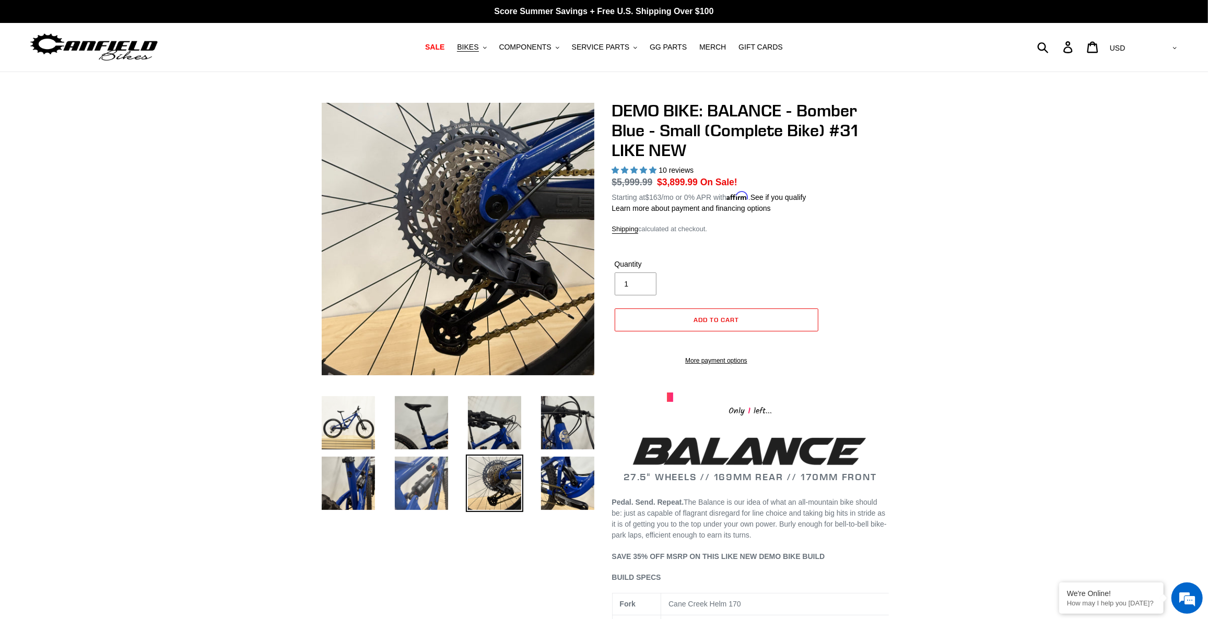
click at [429, 471] on img at bounding box center [421, 483] width 57 height 57
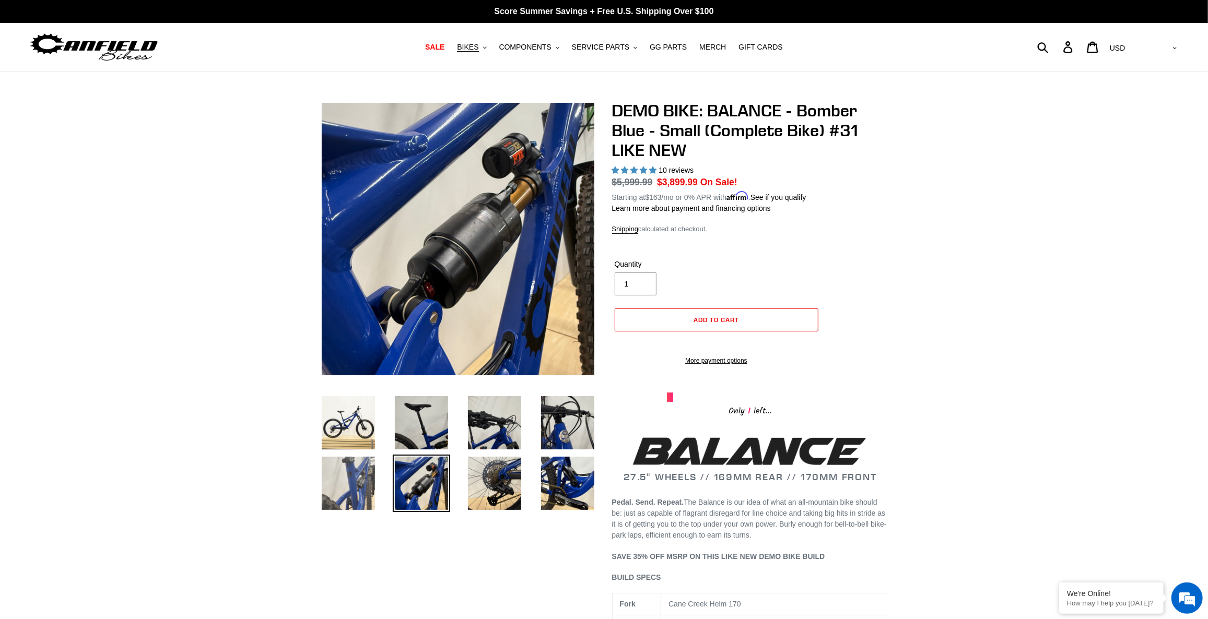
click at [346, 477] on img at bounding box center [348, 483] width 57 height 57
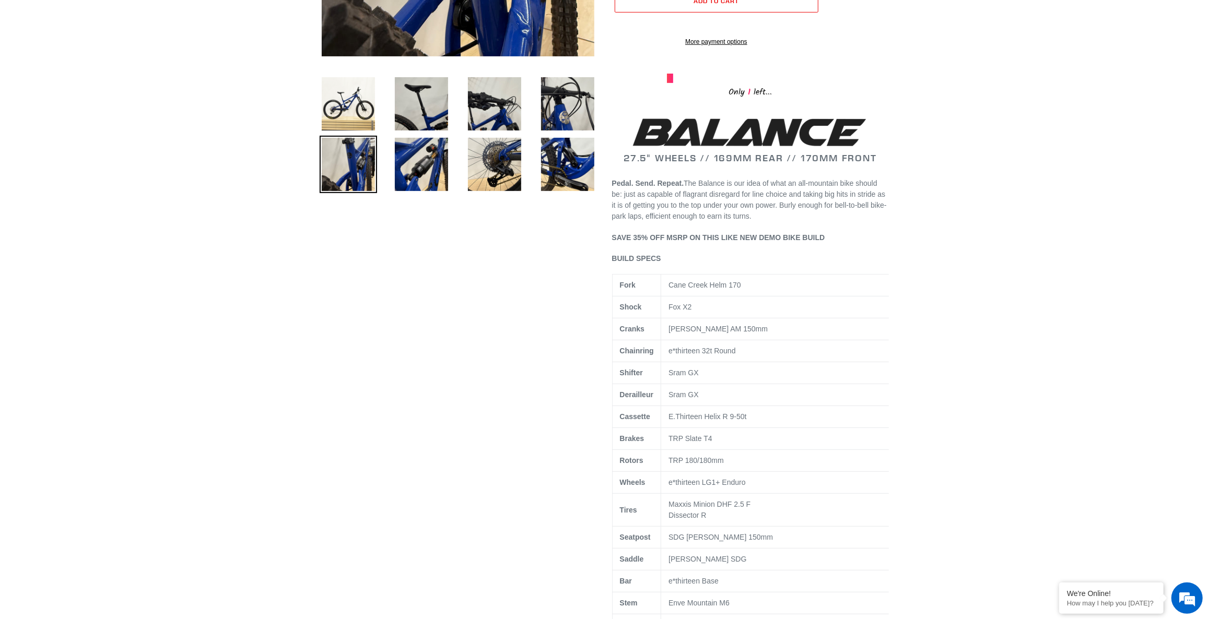
scroll to position [237, 0]
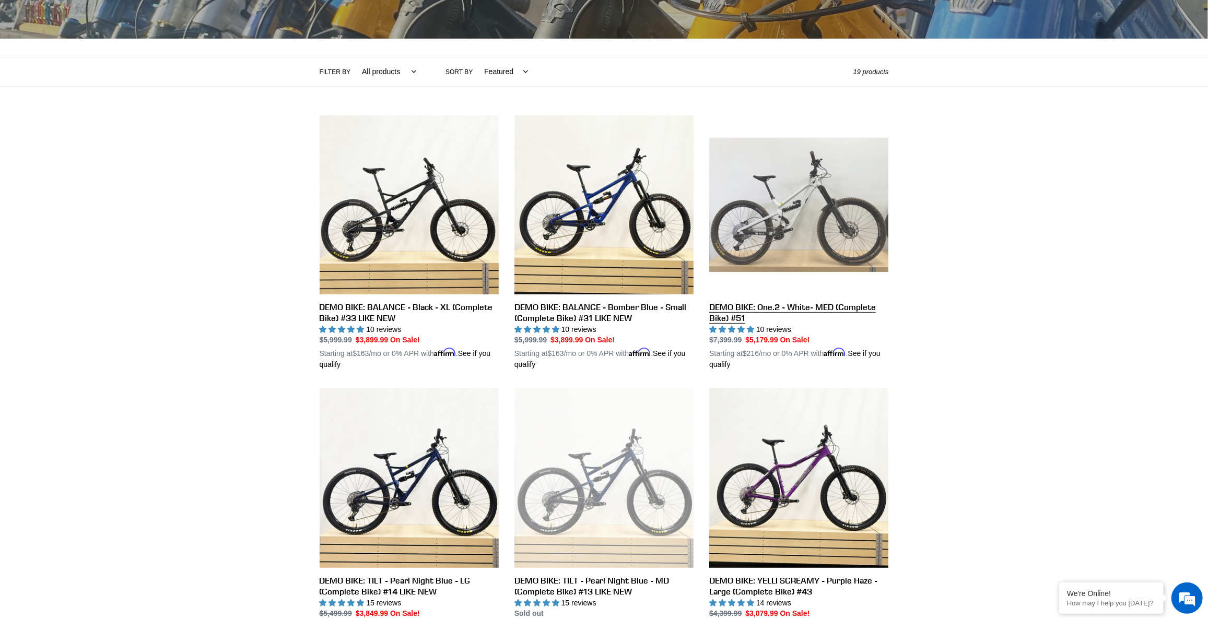
click at [789, 201] on link "DEMO BIKE: One.2 - White- MED (Complete Bike) #51" at bounding box center [798, 242] width 179 height 255
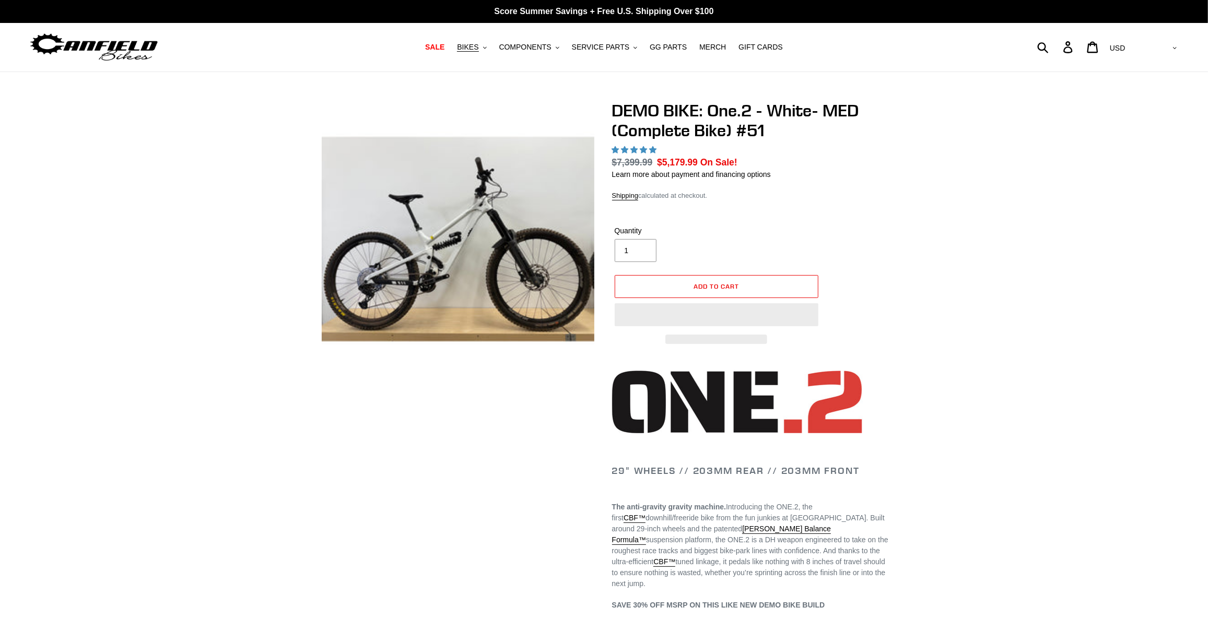
select select "highest-rating"
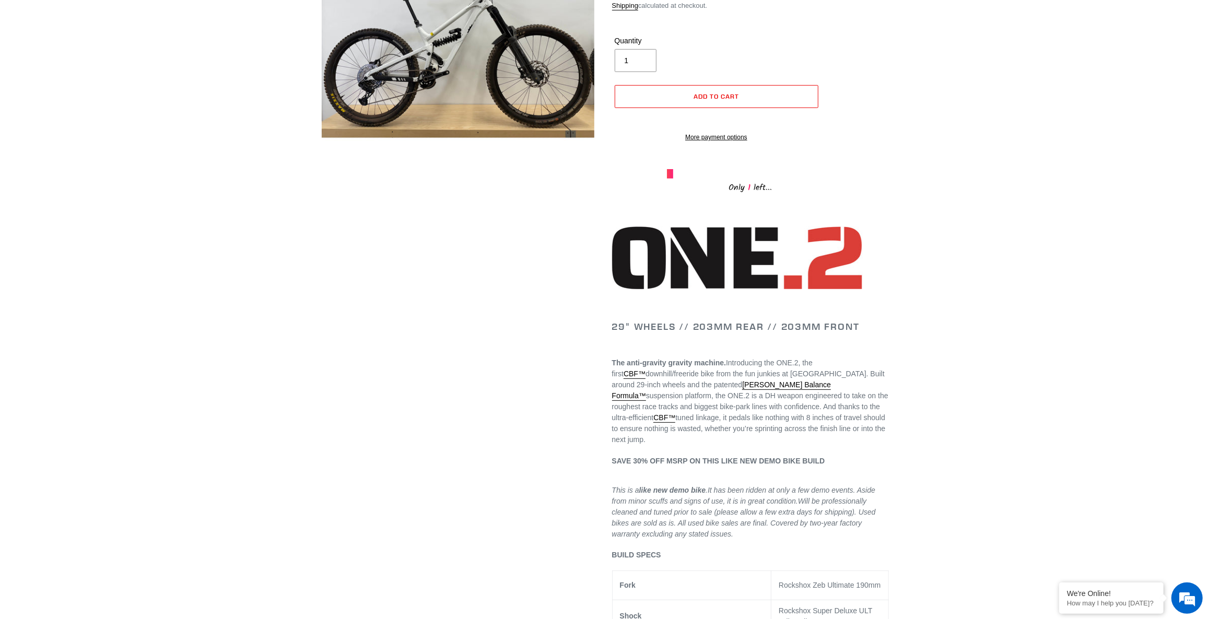
scroll to position [47, 0]
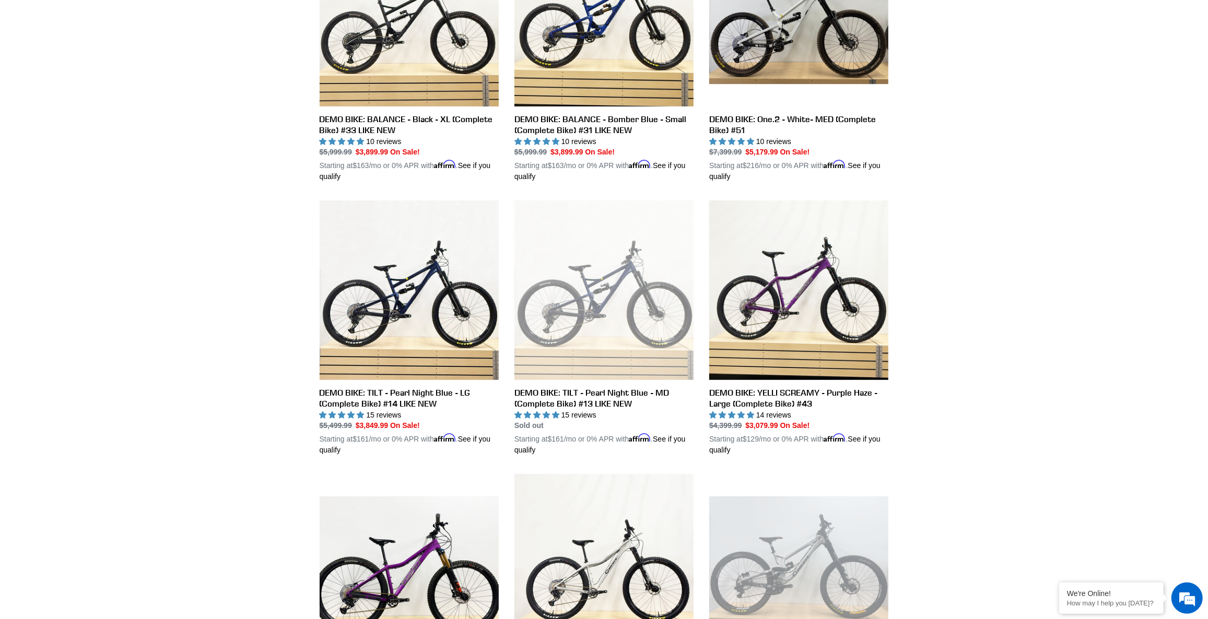
scroll to position [380, 0]
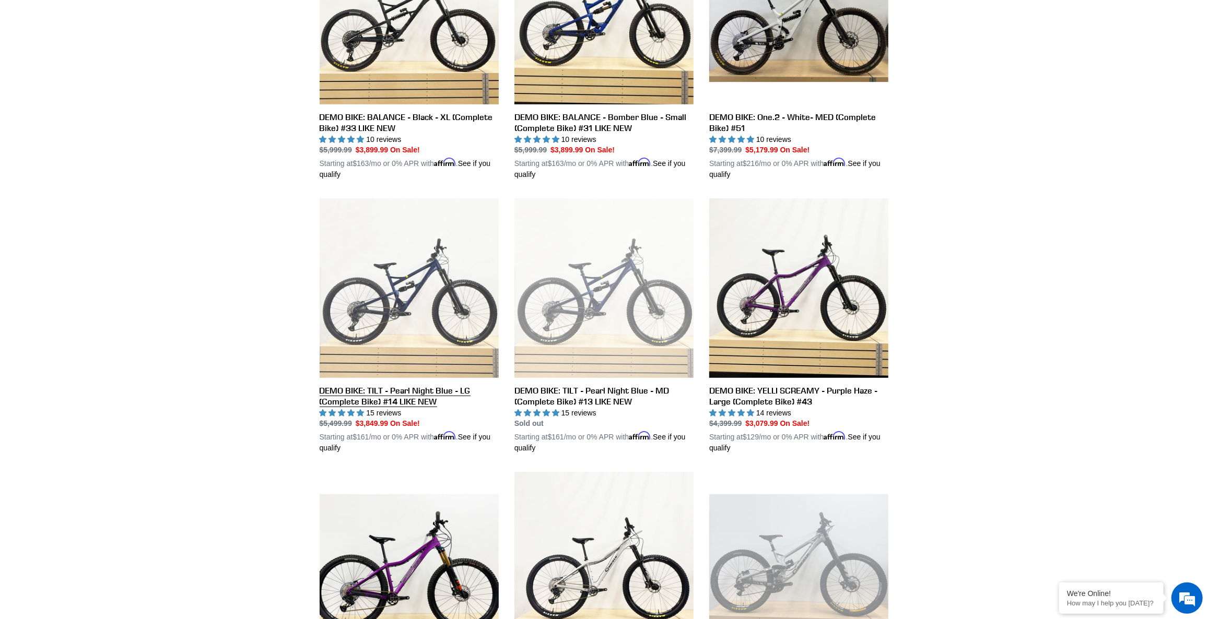
click at [407, 290] on link "DEMO BIKE: TILT - Pearl Night Blue - LG (Complete Bike) #14 LIKE NEW" at bounding box center [409, 325] width 179 height 255
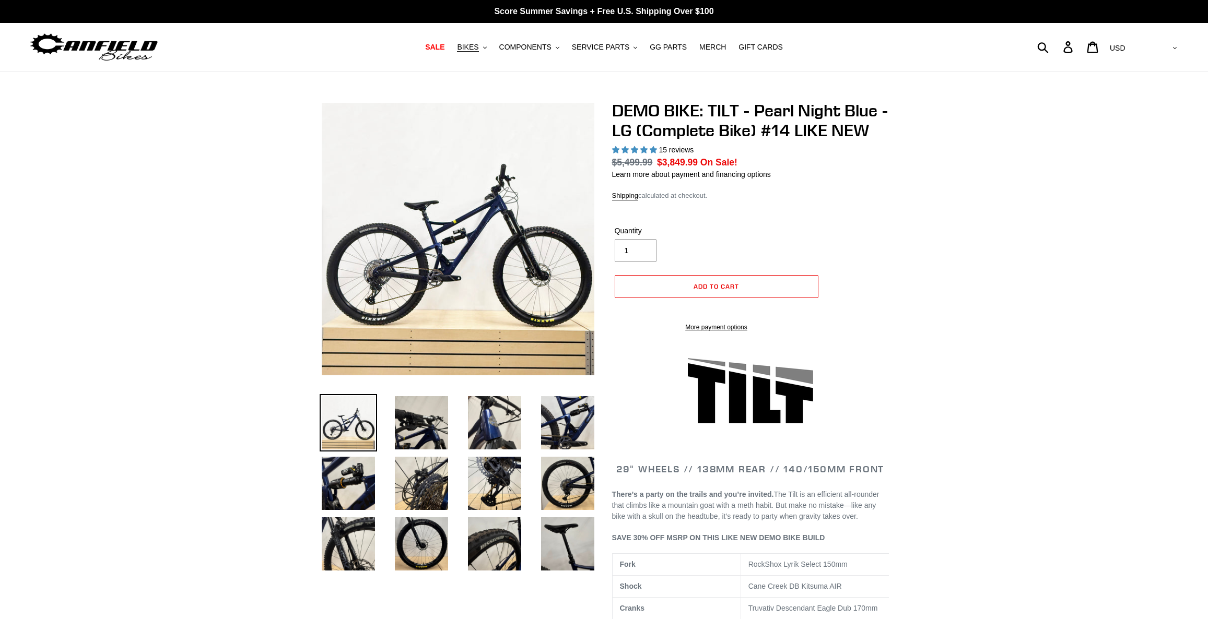
select select "highest-rating"
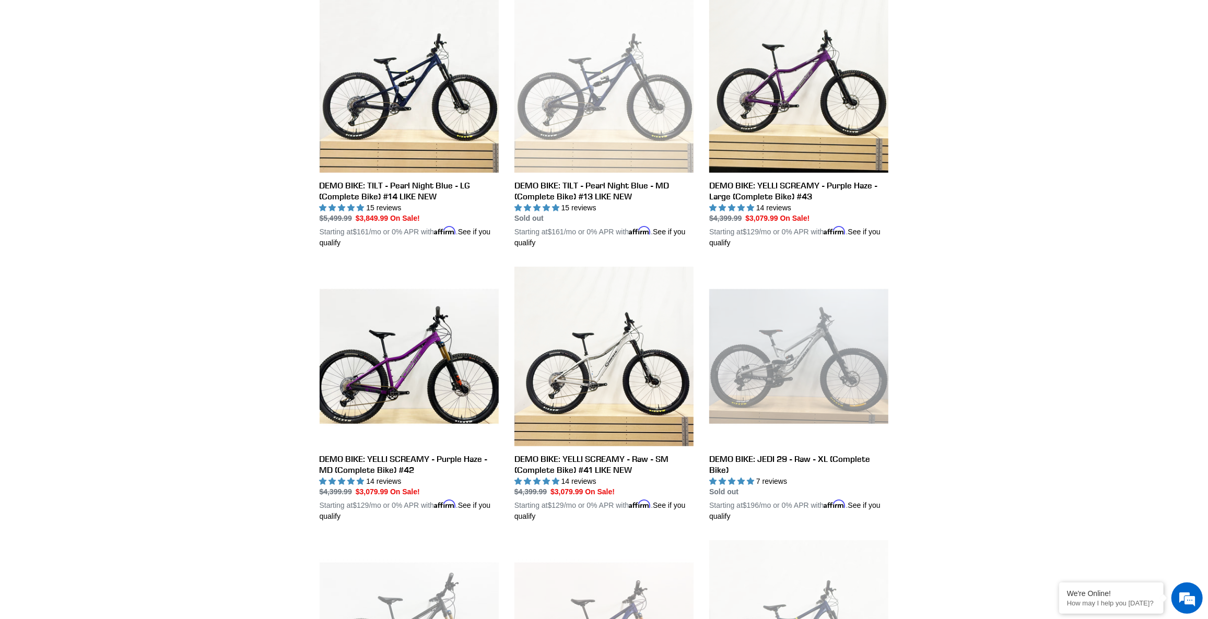
scroll to position [618, 0]
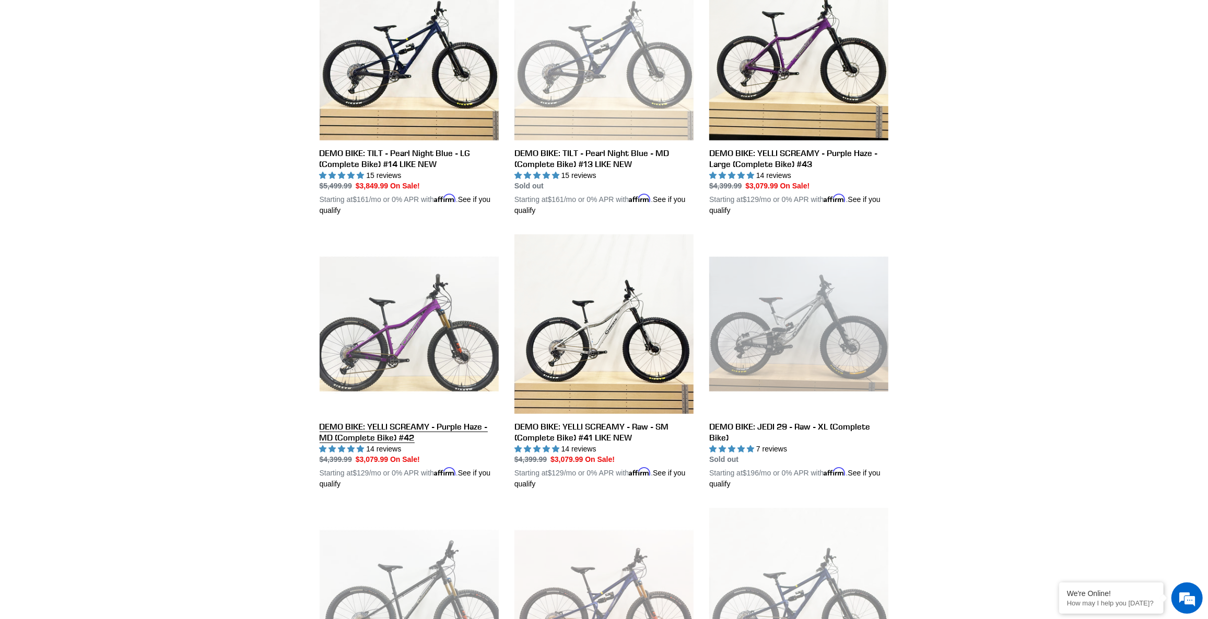
click at [407, 313] on link "DEMO BIKE: YELLI SCREAMY - Purple Haze - MD (Complete Bike) #42" at bounding box center [409, 361] width 179 height 255
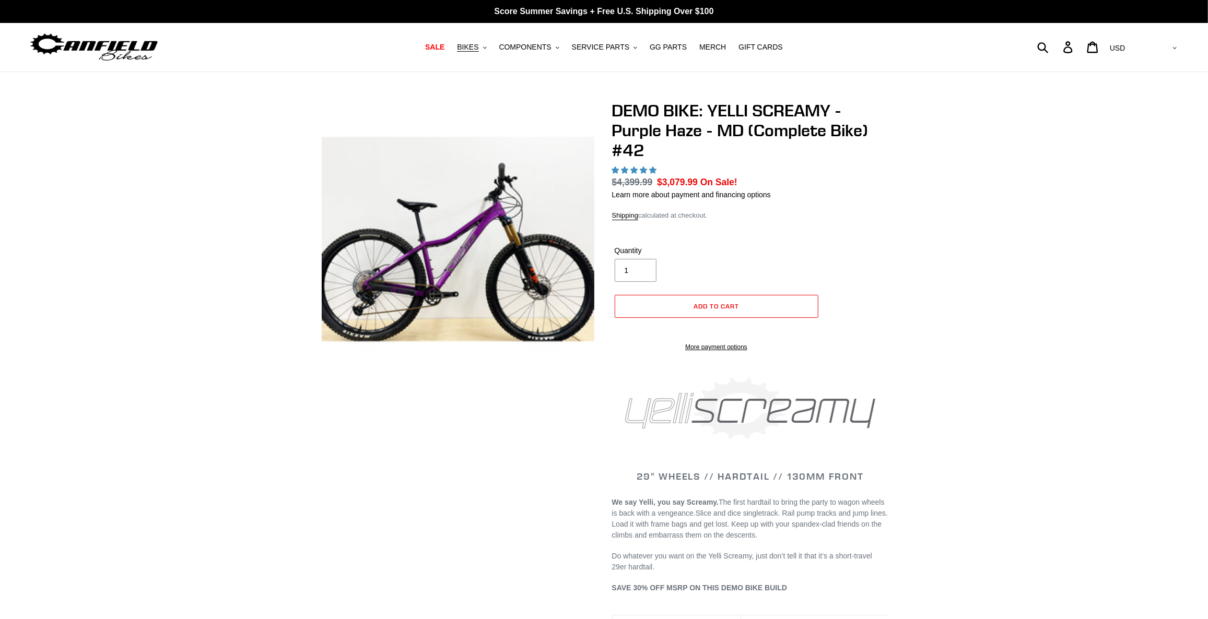
select select "highest-rating"
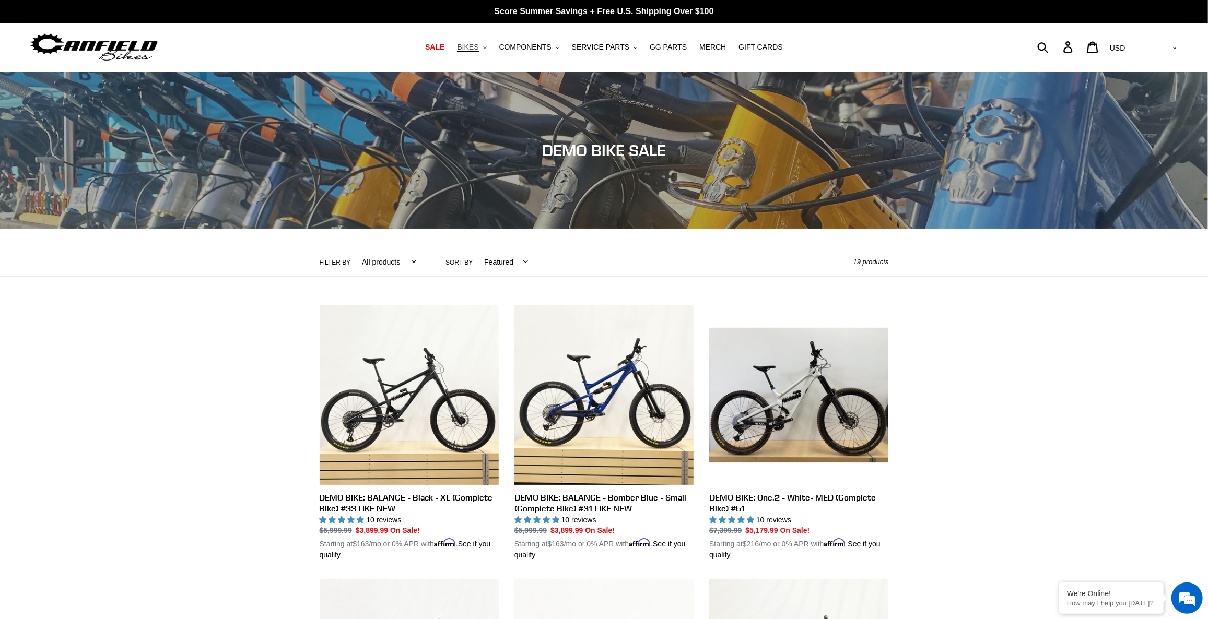
click at [478, 45] on span "BIKES" at bounding box center [467, 47] width 21 height 9
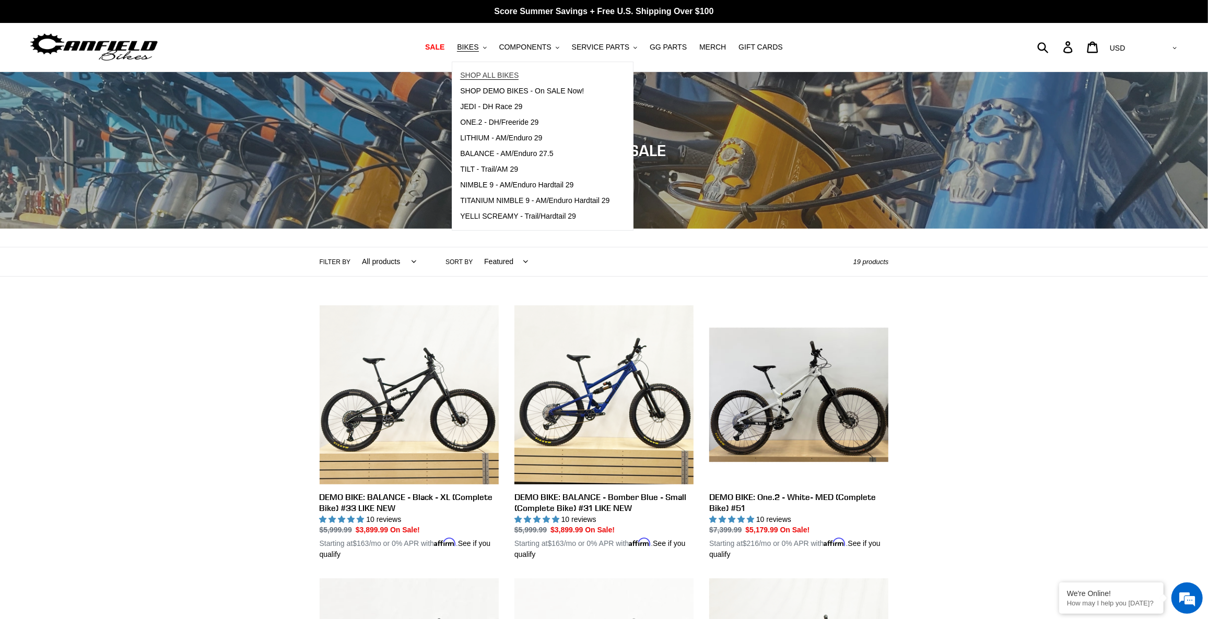
click at [496, 72] on span "SHOP ALL BIKES" at bounding box center [489, 75] width 58 height 9
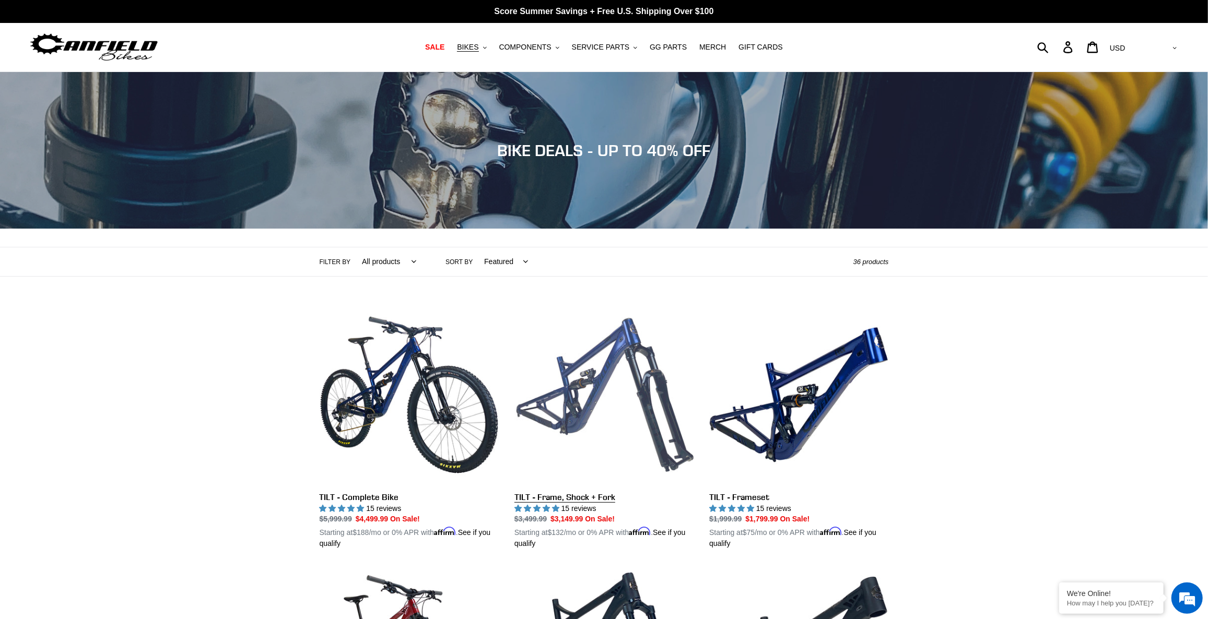
click at [588, 373] on link "TILT - Frame, Shock + Fork" at bounding box center [603, 427] width 179 height 244
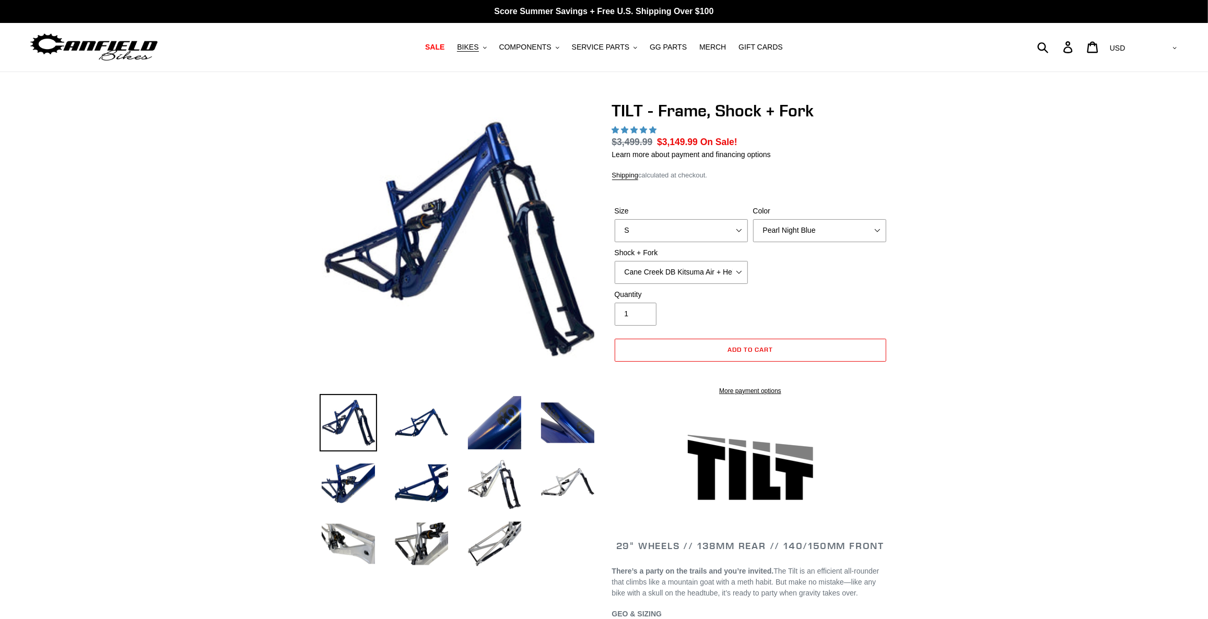
select select "highest-rating"
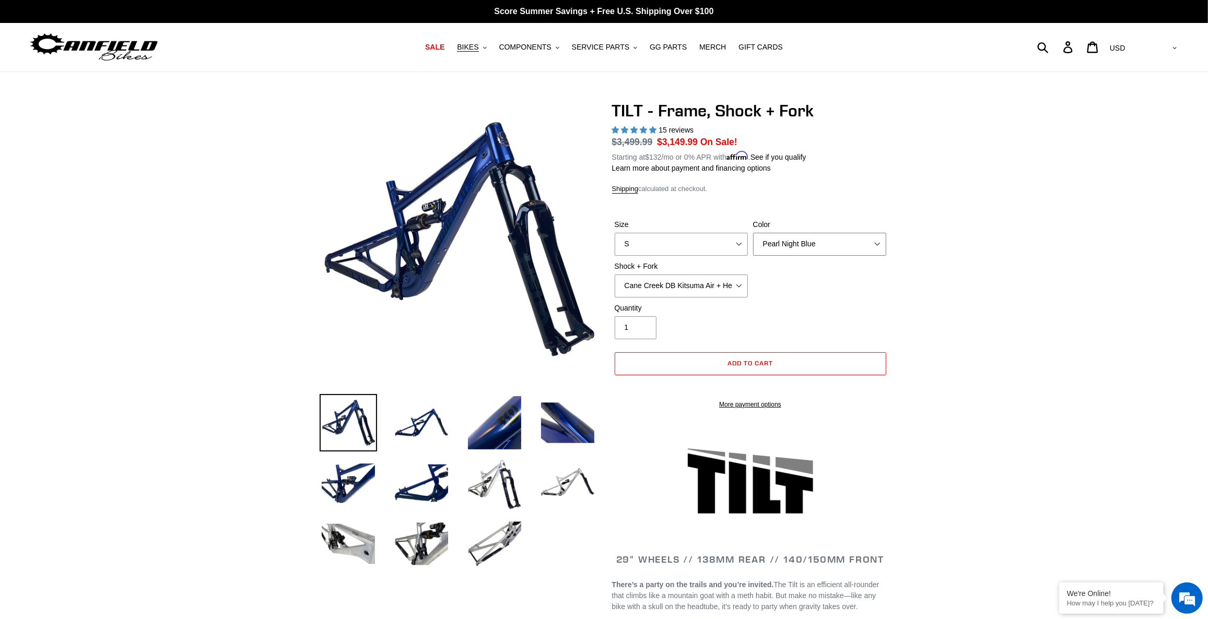
click at [816, 243] on select "Pearl Night Blue" at bounding box center [819, 244] width 133 height 23
click at [476, 480] on img at bounding box center [494, 483] width 57 height 57
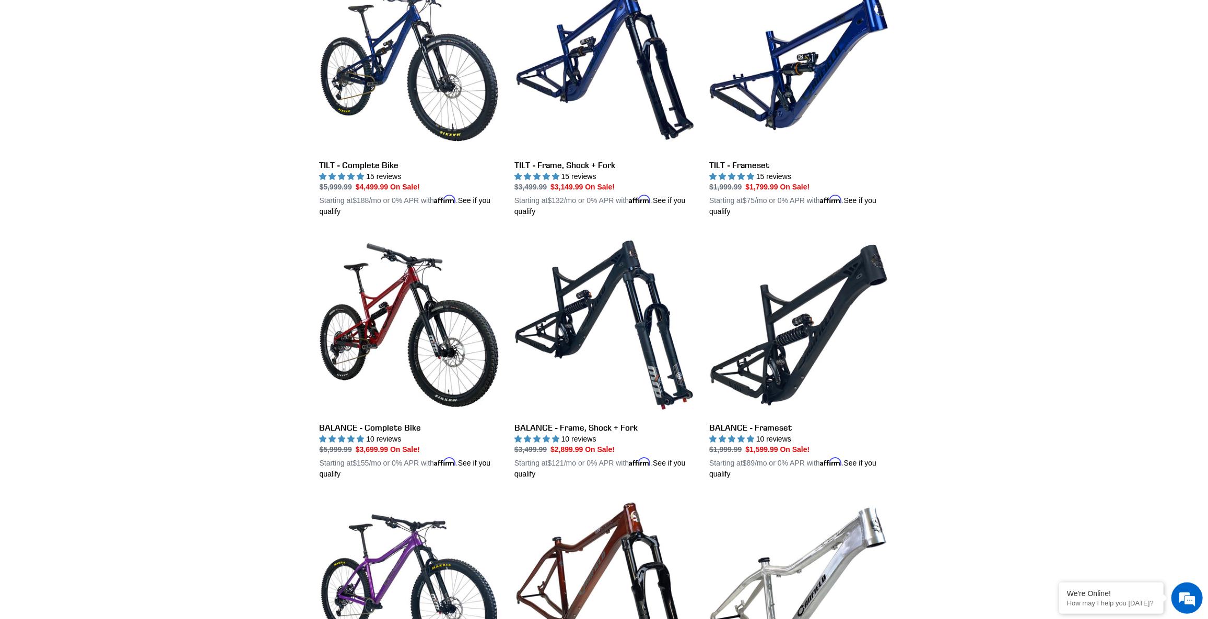
scroll to position [190, 0]
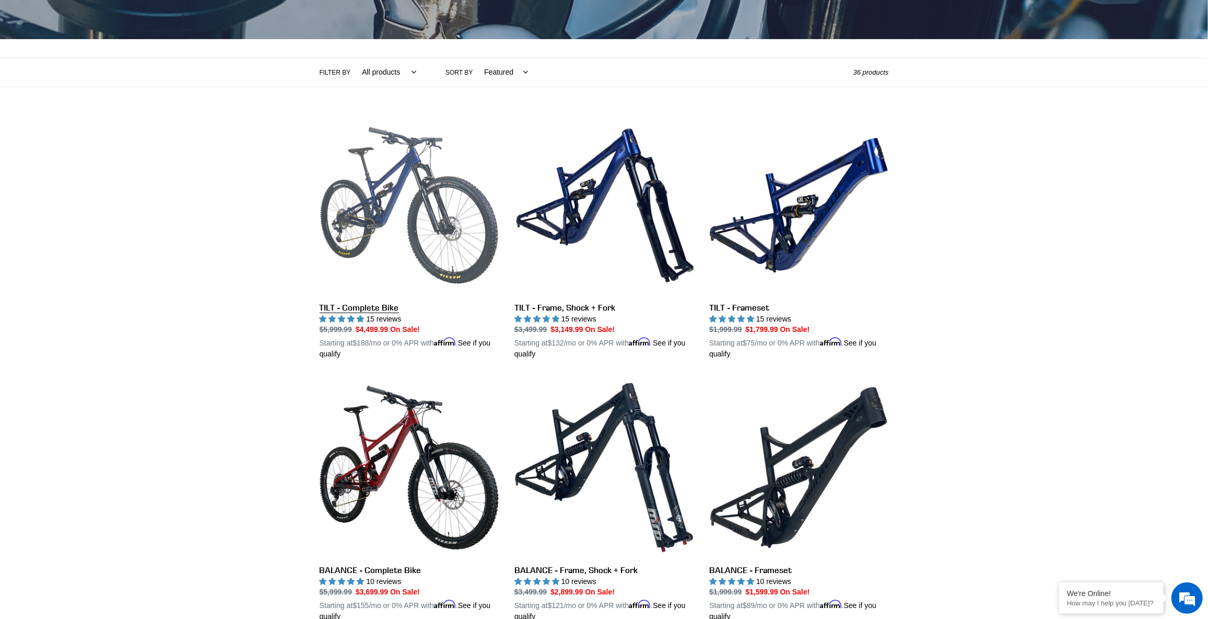
click at [386, 171] on link "TILT - Complete Bike" at bounding box center [409, 238] width 179 height 244
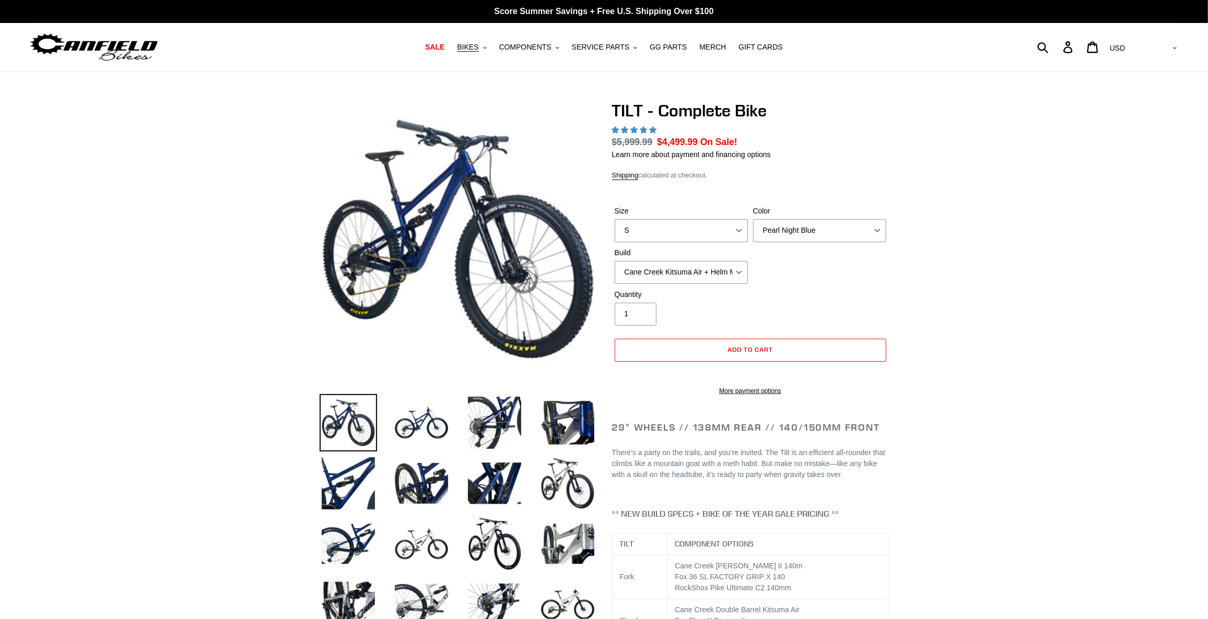
select select "highest-rating"
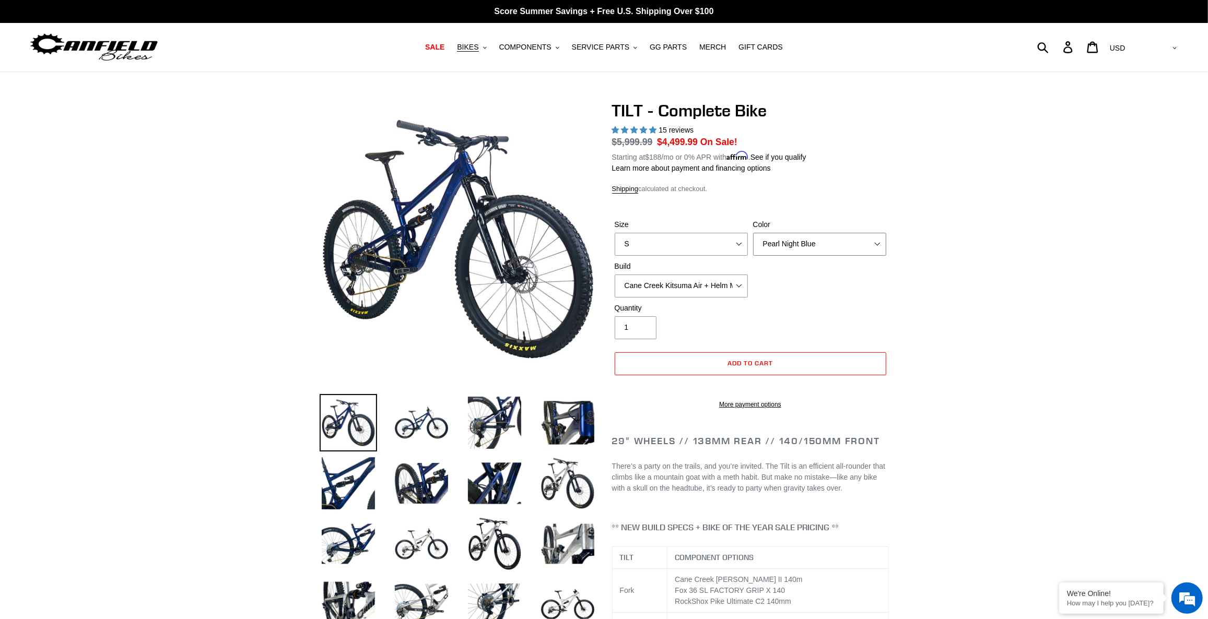
click at [780, 245] on select "Pearl Night Blue Stealth Silver Raw" at bounding box center [819, 244] width 133 height 23
select select "Stealth Silver"
click at [753, 233] on select "Pearl Night Blue Stealth Silver Raw" at bounding box center [819, 244] width 133 height 23
click at [583, 484] on img at bounding box center [567, 483] width 57 height 57
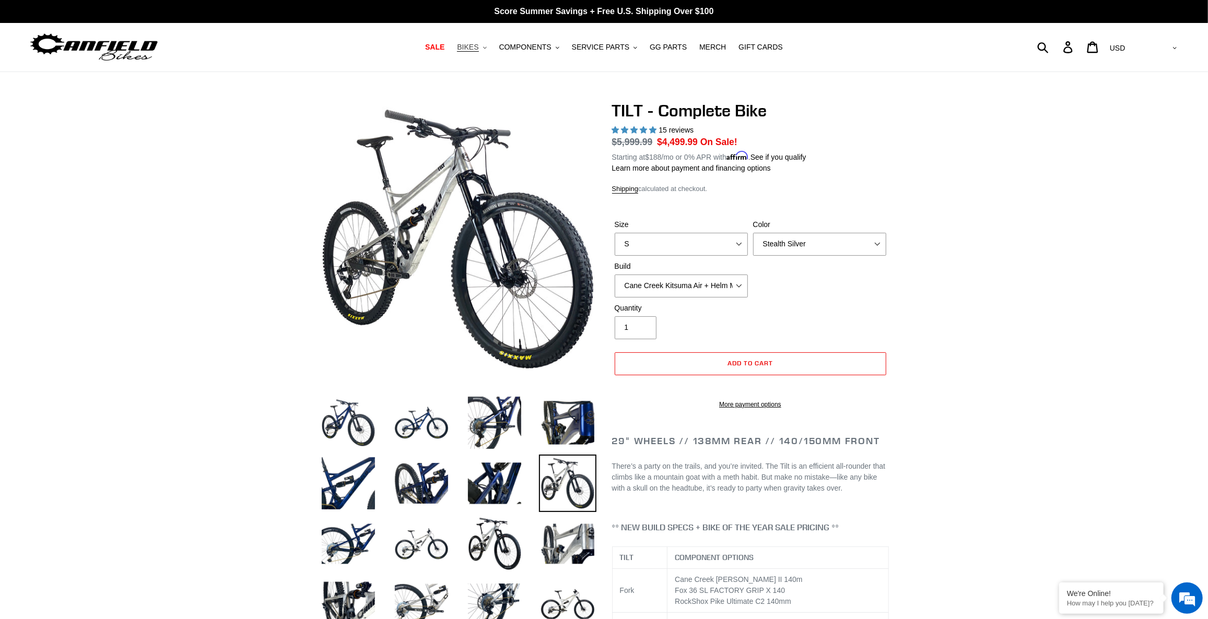
click at [478, 48] on span "BIKES" at bounding box center [467, 47] width 21 height 9
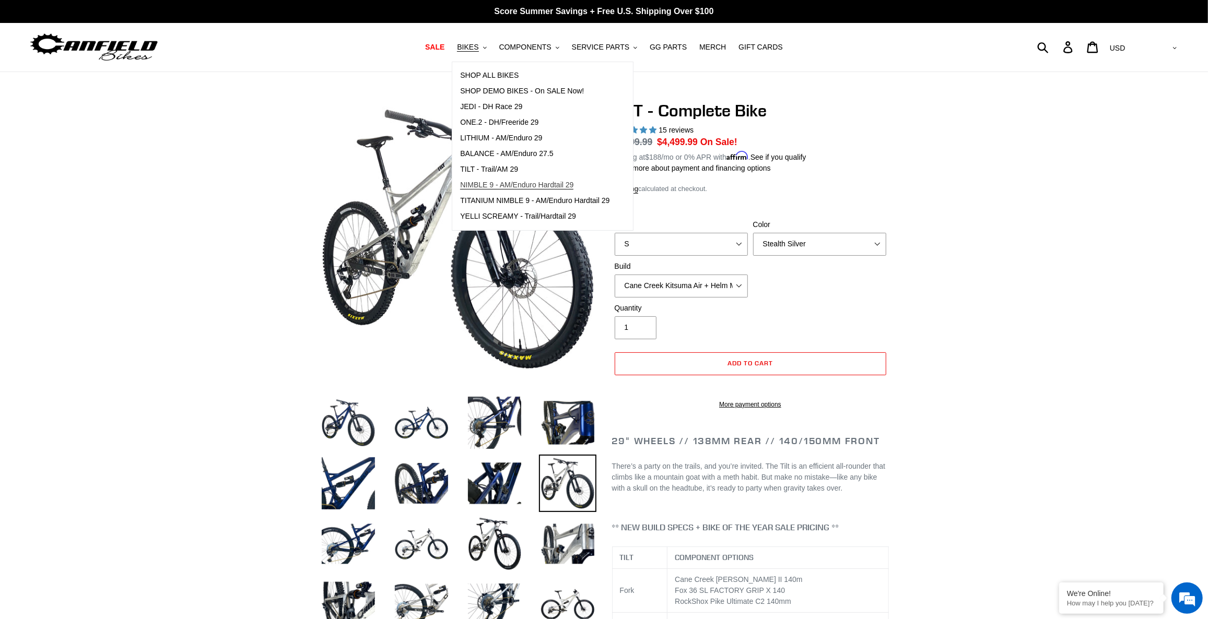
click at [529, 187] on span "NIMBLE 9 - AM/Enduro Hardtail 29" at bounding box center [516, 185] width 113 height 9
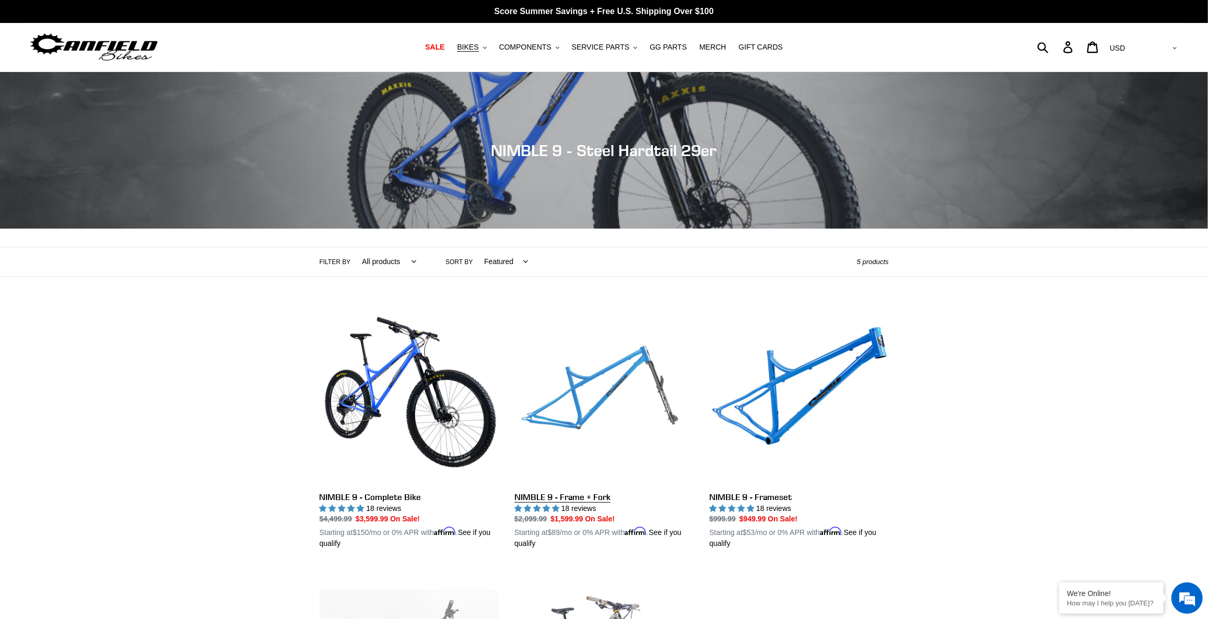
click at [605, 402] on link "NIMBLE 9 - Frame + Fork" at bounding box center [603, 427] width 179 height 244
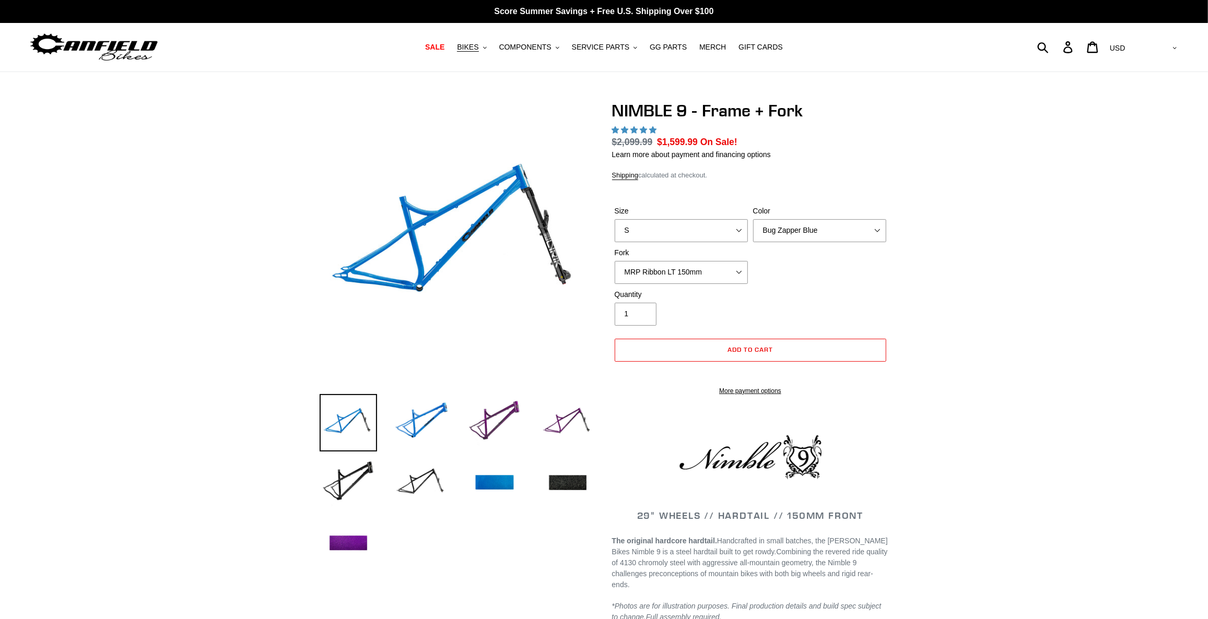
select select "highest-rating"
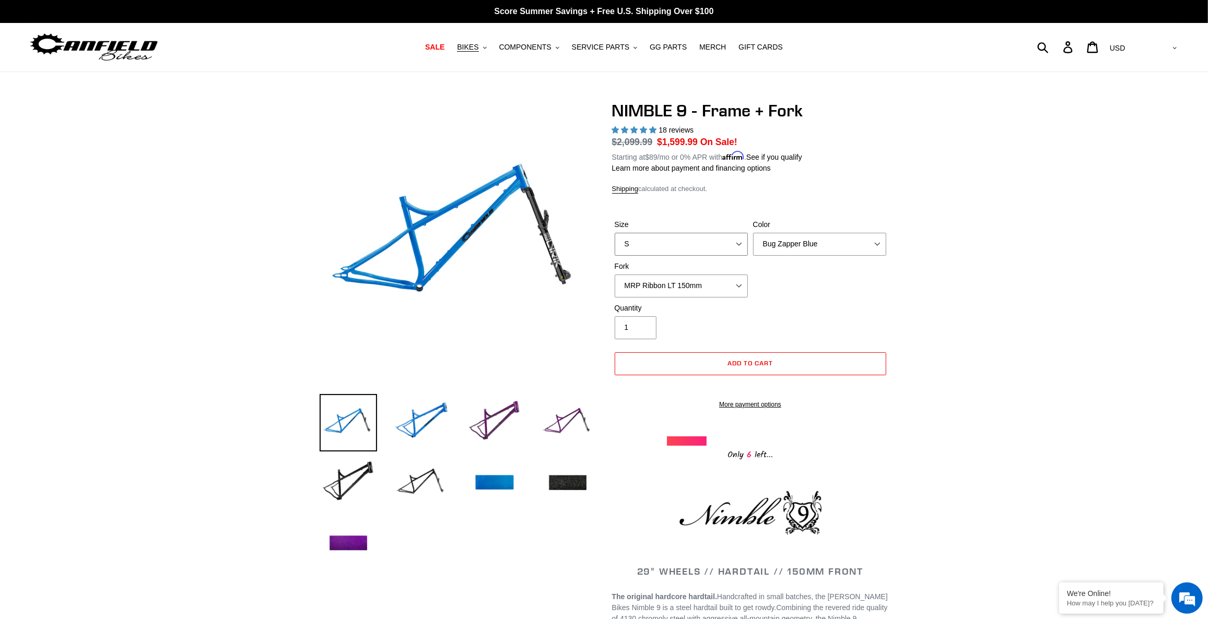
click at [714, 234] on select "S M L XL" at bounding box center [681, 244] width 133 height 23
select select "M"
click at [615, 233] on select "S M L XL" at bounding box center [681, 244] width 133 height 23
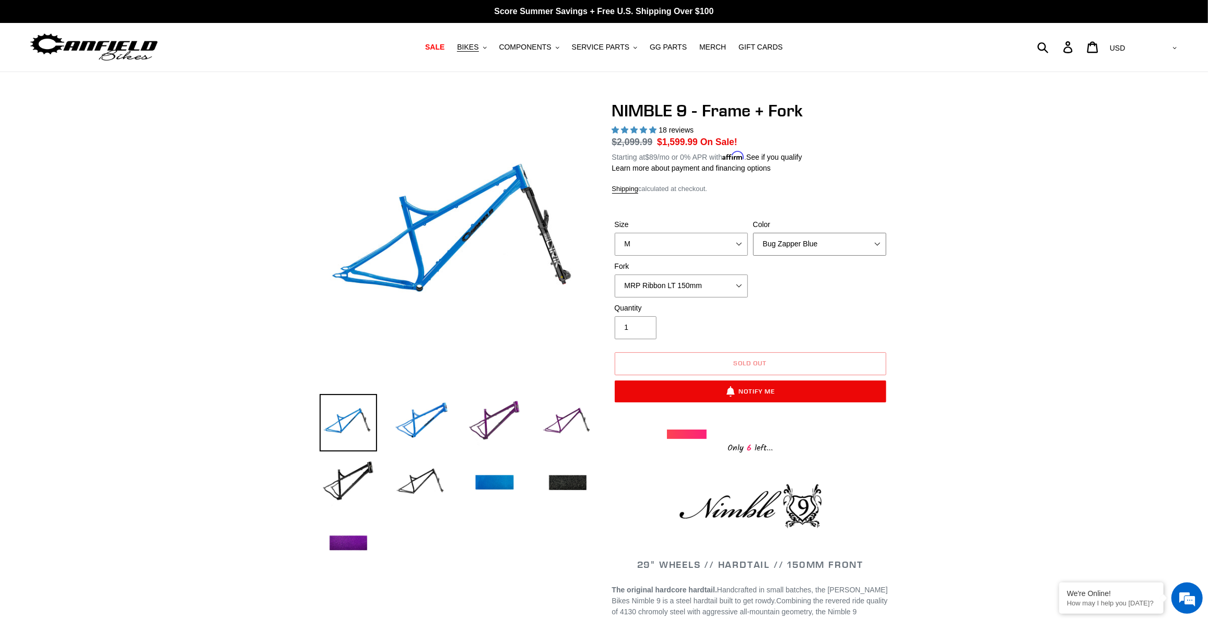
click at [791, 251] on select "Bug Zapper Blue Purple Haze - Sold Out Galaxy Black" at bounding box center [819, 244] width 133 height 23
click at [753, 233] on select "Bug Zapper Blue Purple Haze - Sold Out Galaxy Black" at bounding box center [819, 244] width 133 height 23
click at [812, 244] on select "Bug Zapper Blue Purple Haze - Sold Out Galaxy Black" at bounding box center [819, 244] width 133 height 23
select select "Galaxy Black"
click at [753, 233] on select "Bug Zapper Blue Purple Haze - Sold Out Galaxy Black" at bounding box center [819, 244] width 133 height 23
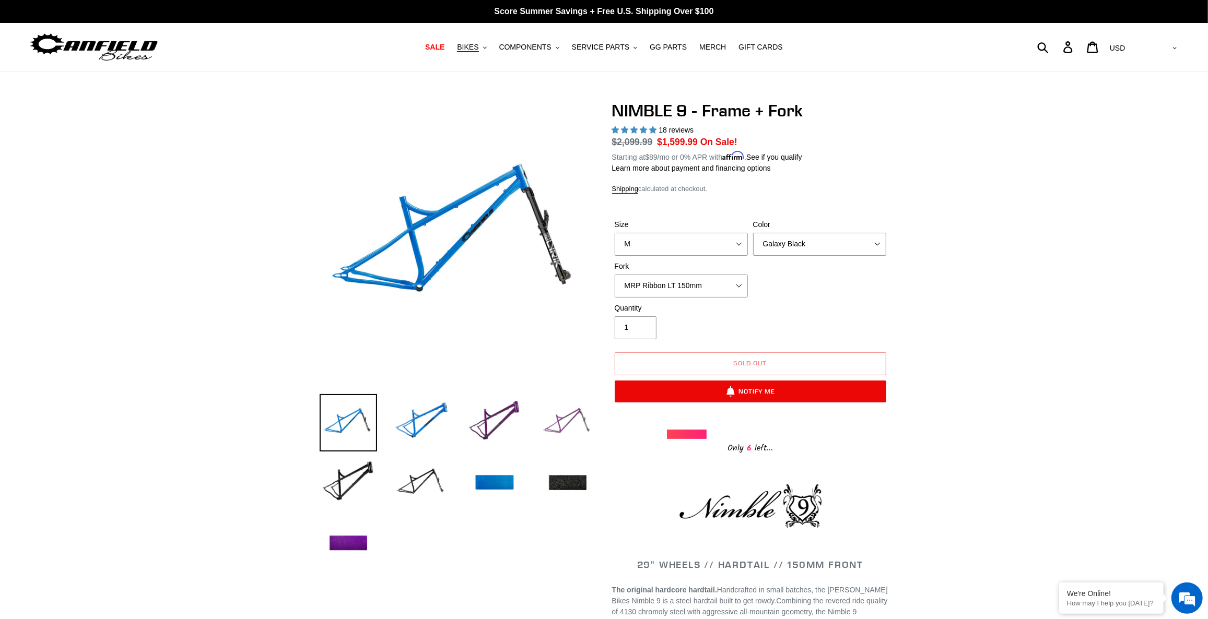
click at [559, 432] on img at bounding box center [567, 422] width 57 height 57
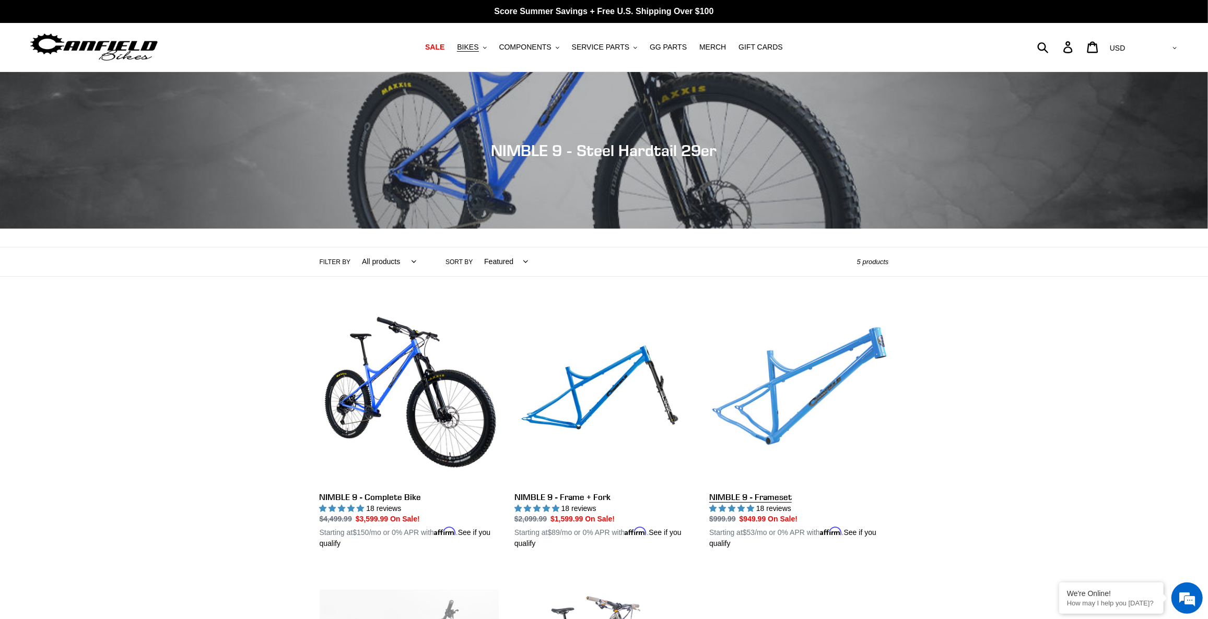
click at [787, 364] on link "NIMBLE 9 - Frameset" at bounding box center [798, 427] width 179 height 244
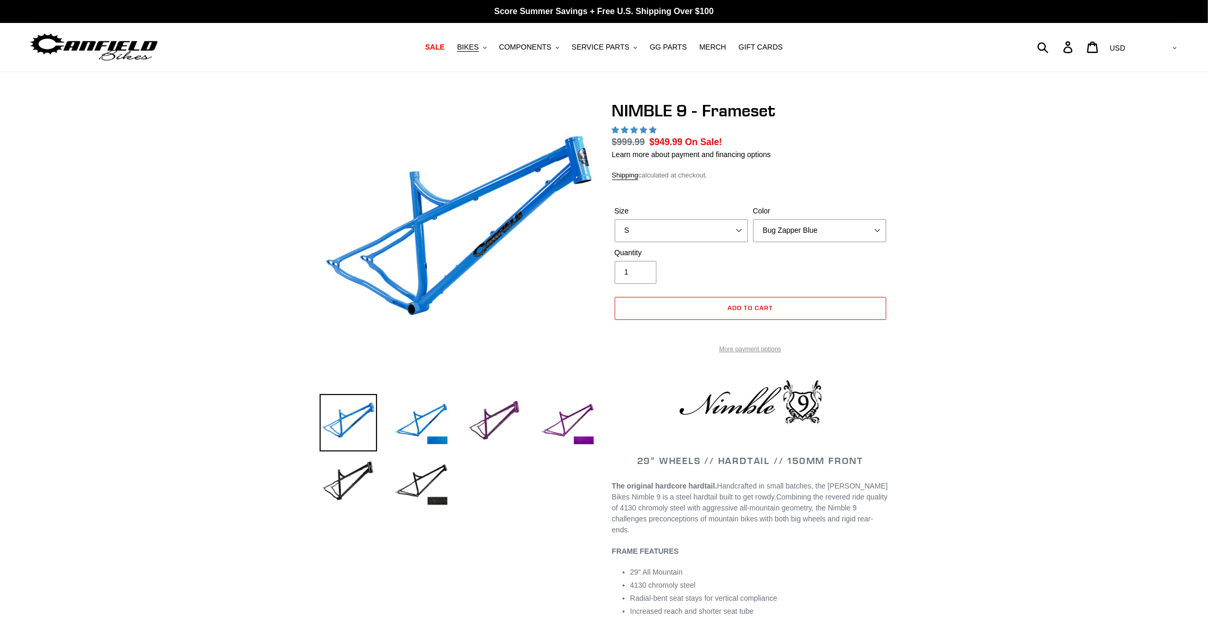
click at [787, 354] on link "More payment options" at bounding box center [751, 349] width 272 height 9
select select "highest-rating"
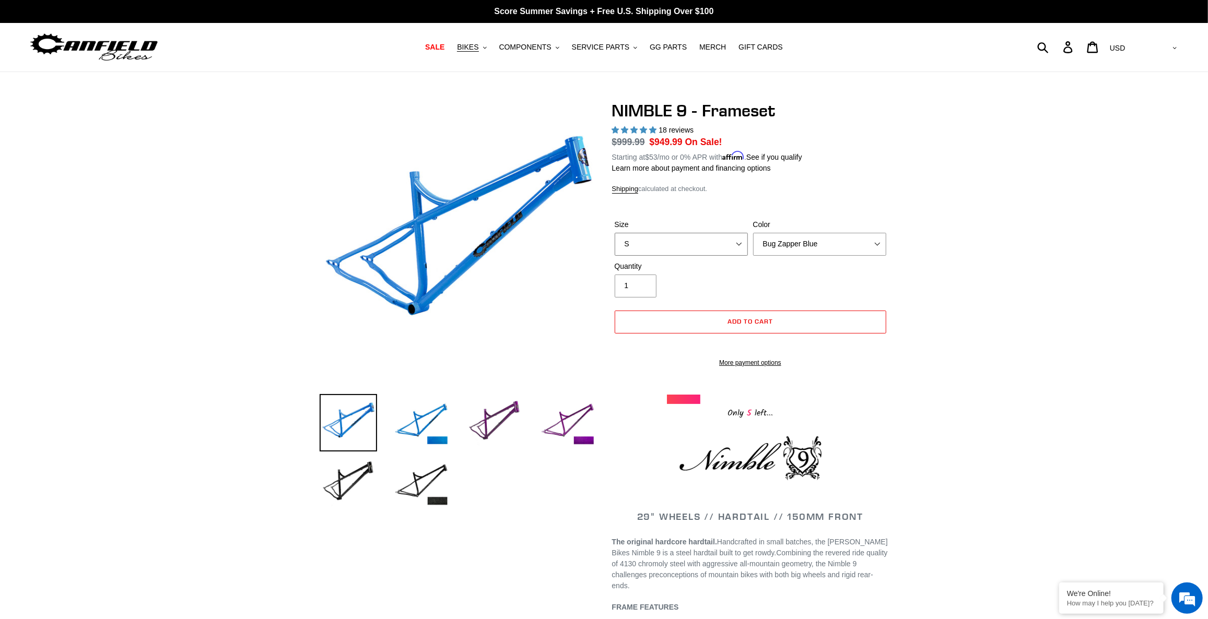
click at [686, 244] on select "S M L XL" at bounding box center [681, 244] width 133 height 23
select select "M"
click at [615, 233] on select "S M L XL" at bounding box center [681, 244] width 133 height 23
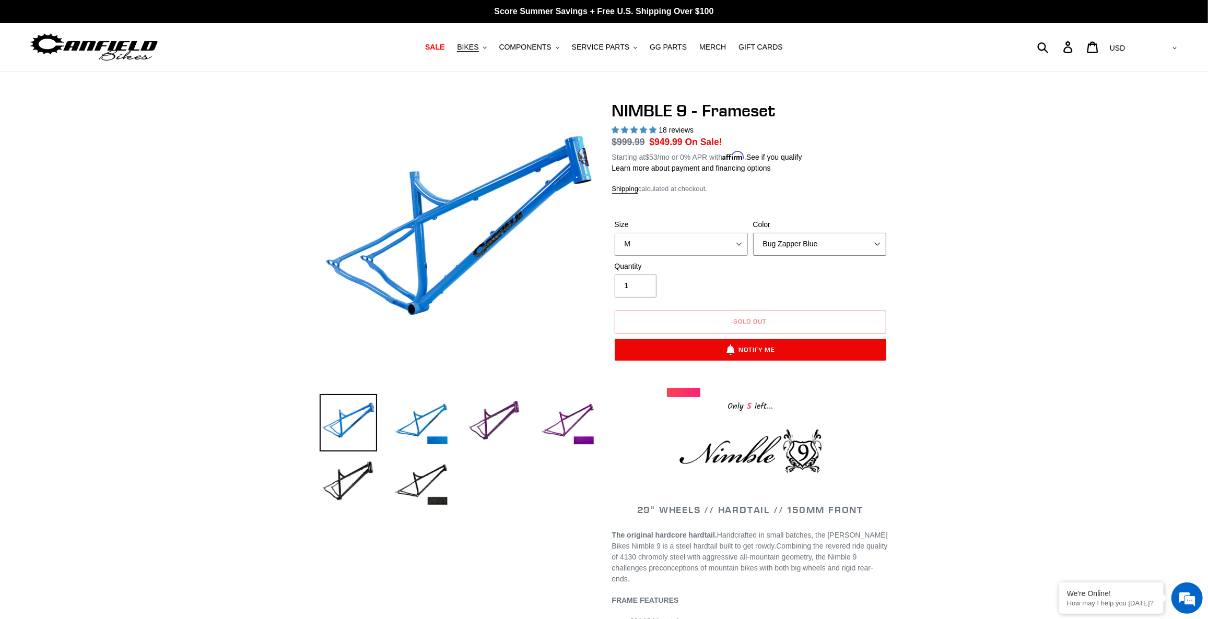
click at [787, 240] on select "Bug Zapper Blue Purple Haze -Sold Out Galaxy Black" at bounding box center [819, 244] width 133 height 23
select select "Purple Haze -Sold Out"
click at [753, 233] on select "Bug Zapper Blue Purple Haze -Sold Out Galaxy Black" at bounding box center [819, 244] width 133 height 23
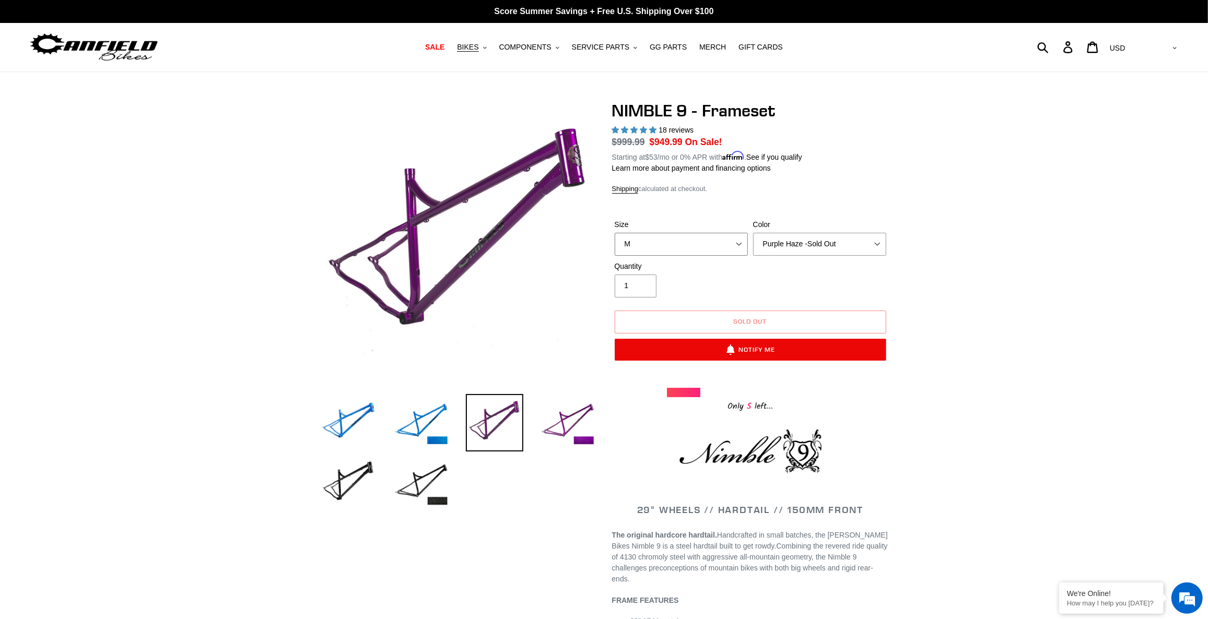
click at [691, 240] on select "S M L XL" at bounding box center [681, 244] width 133 height 23
select select "S"
click at [615, 233] on select "S M L XL" at bounding box center [681, 244] width 133 height 23
click at [804, 246] on select "Bug Zapper Blue Purple Haze -Sold Out Galaxy Black" at bounding box center [819, 244] width 133 height 23
select select "Bug Zapper Blue"
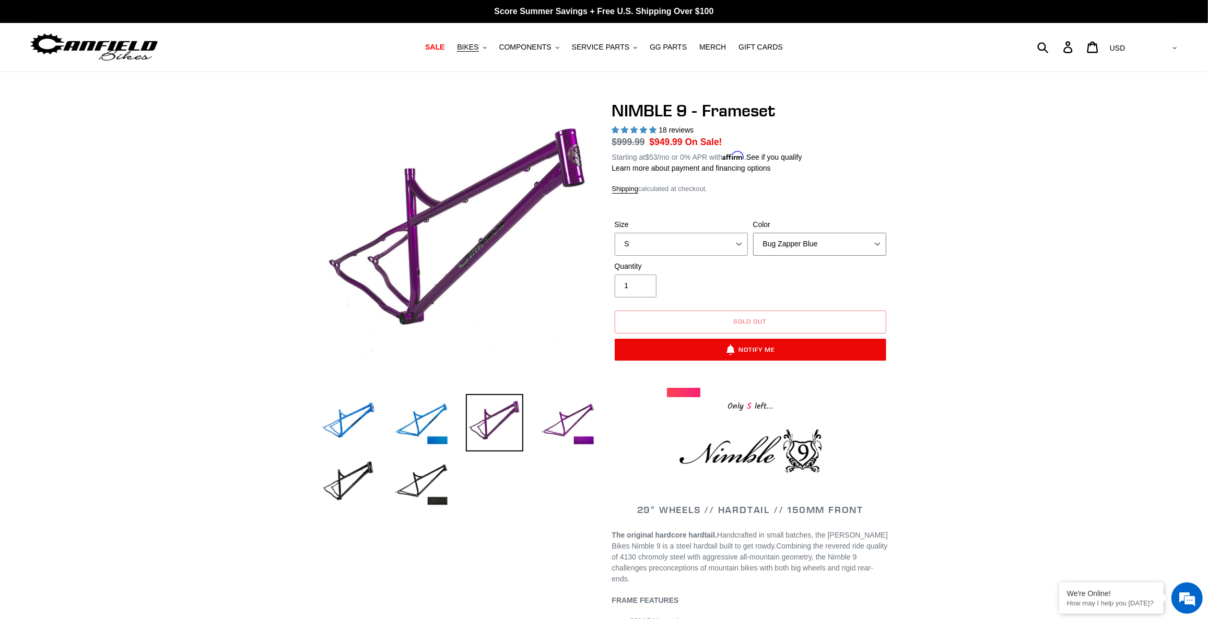
click at [753, 233] on select "Bug Zapper Blue Purple Haze -Sold Out Galaxy Black" at bounding box center [819, 244] width 133 height 23
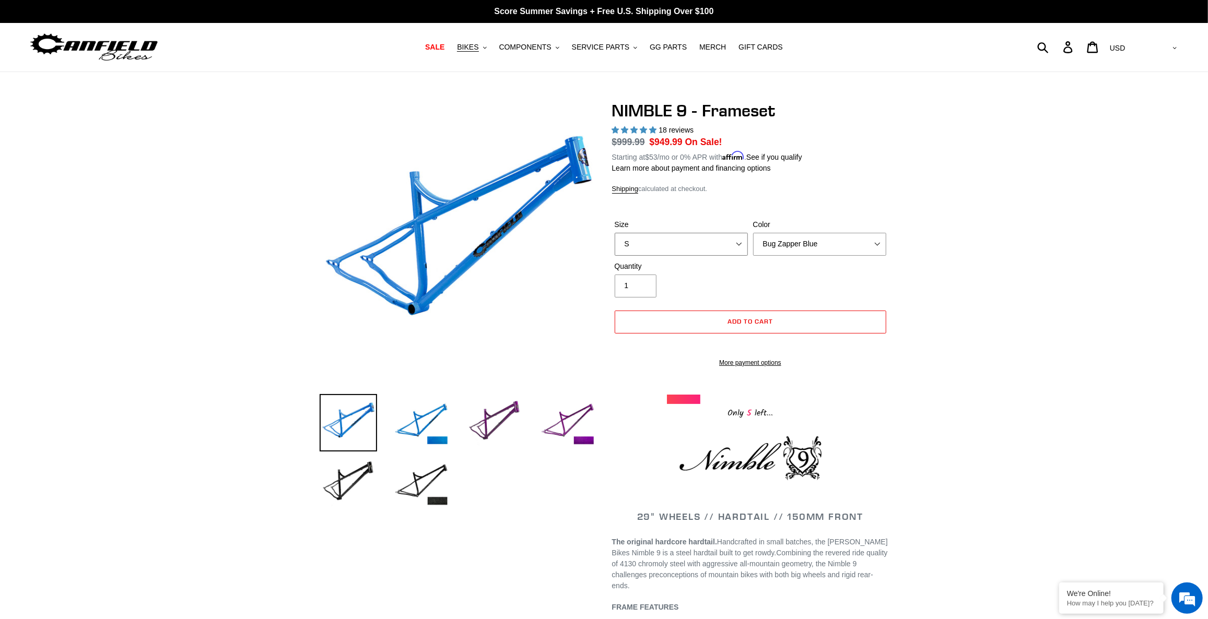
click at [664, 236] on select "S M L XL" at bounding box center [681, 244] width 133 height 23
select select "M"
click at [615, 233] on select "S M L XL" at bounding box center [681, 244] width 133 height 23
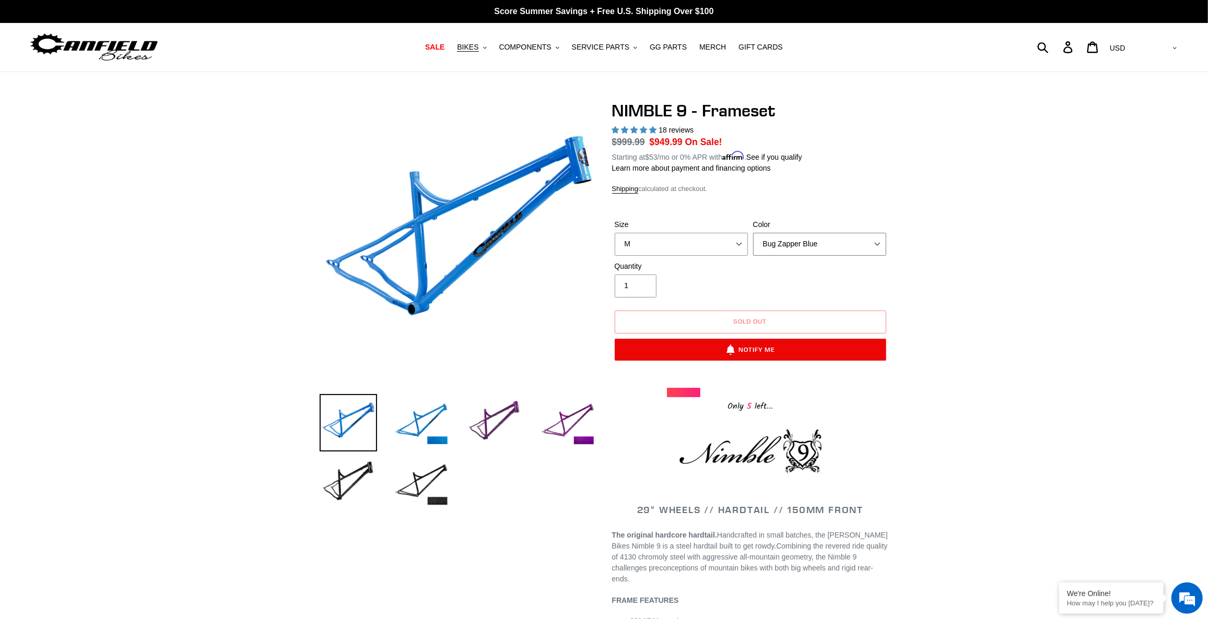
click at [789, 245] on select "Bug Zapper Blue Purple Haze -Sold Out Galaxy Black" at bounding box center [819, 244] width 133 height 23
select select "Galaxy Black"
click at [753, 233] on select "Bug Zapper Blue Purple Haze -Sold Out Galaxy Black" at bounding box center [819, 244] width 133 height 23
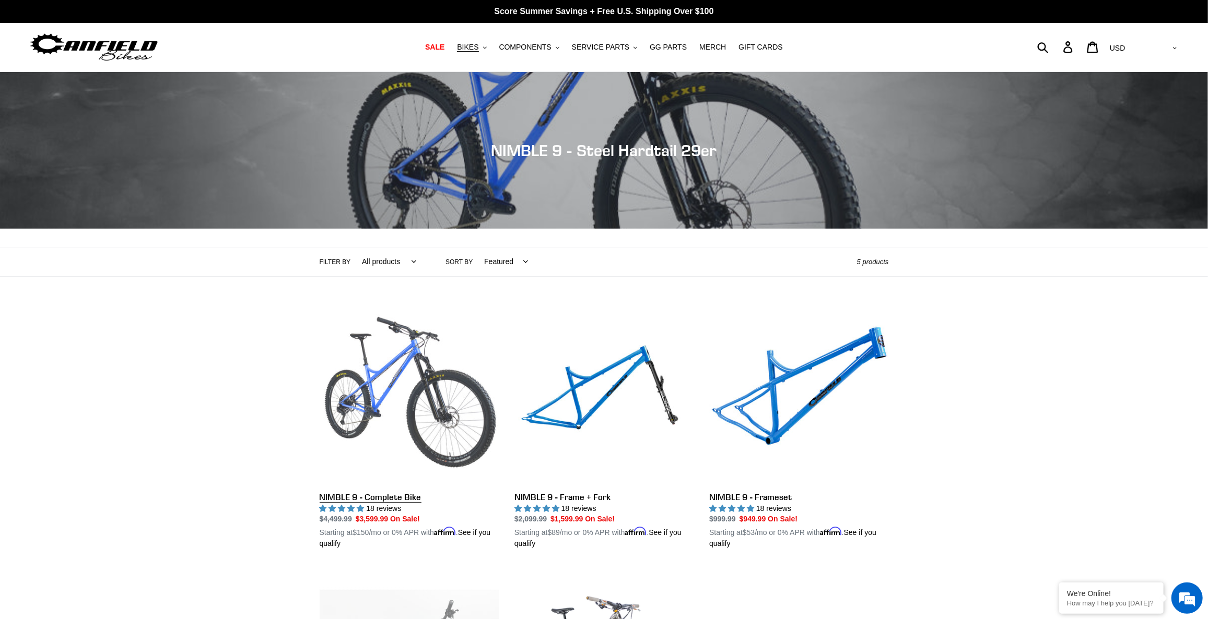
click at [414, 406] on link "NIMBLE 9 - Complete Bike" at bounding box center [409, 427] width 179 height 244
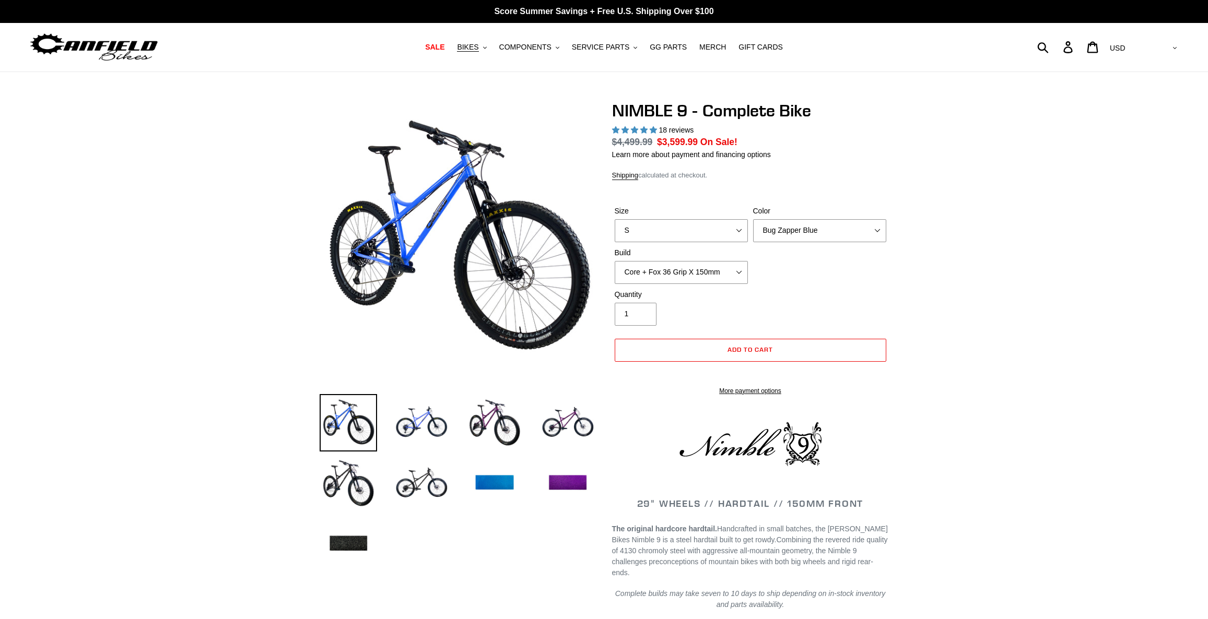
select select "highest-rating"
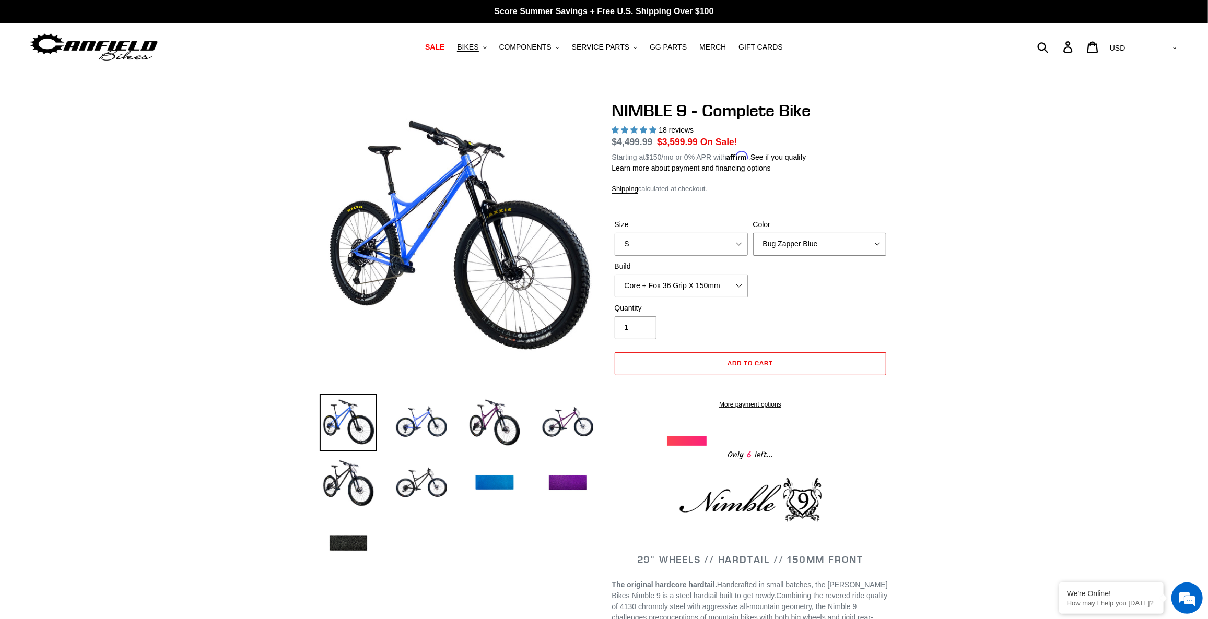
click at [797, 249] on select "Bug Zapper Blue Purple Haze - Sold Out Galaxy Black" at bounding box center [819, 244] width 133 height 23
select select "Galaxy Black"
click at [753, 233] on select "Bug Zapper Blue Purple Haze - Sold Out Galaxy Black" at bounding box center [819, 244] width 133 height 23
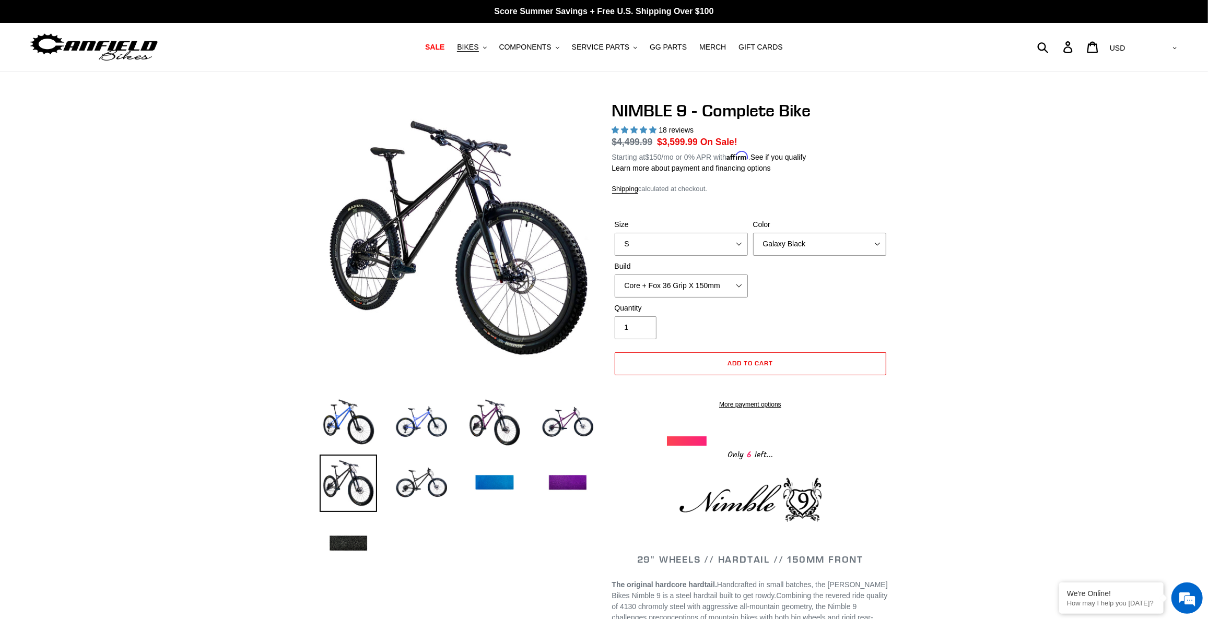
click at [670, 282] on select "Core + Fox 36 Grip X 150mm Pro + Fox 36 Grip X 150mm Core + RockShox Lyrik Ulti…" at bounding box center [681, 286] width 133 height 23
select select "Pro + Fox 36 Grip X 150mm"
click at [615, 275] on select "Core + Fox 36 Grip X 150mm Pro + Fox 36 Grip X 150mm Core + RockShox Lyrik Ulti…" at bounding box center [681, 286] width 133 height 23
click at [500, 429] on img at bounding box center [494, 422] width 57 height 57
